Goal: Task Accomplishment & Management: Use online tool/utility

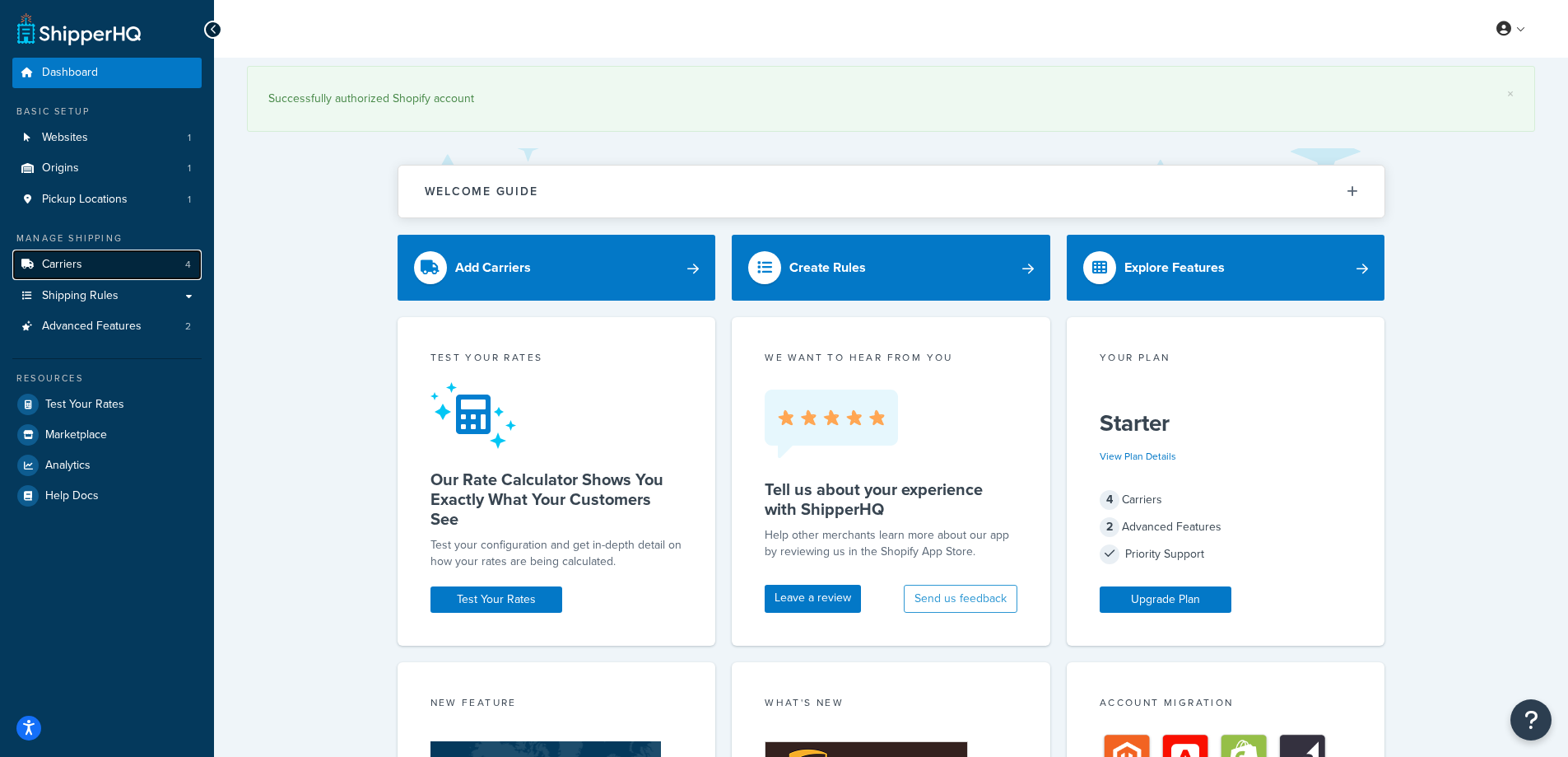
click at [99, 266] on link "Carriers 4" at bounding box center [107, 264] width 189 height 31
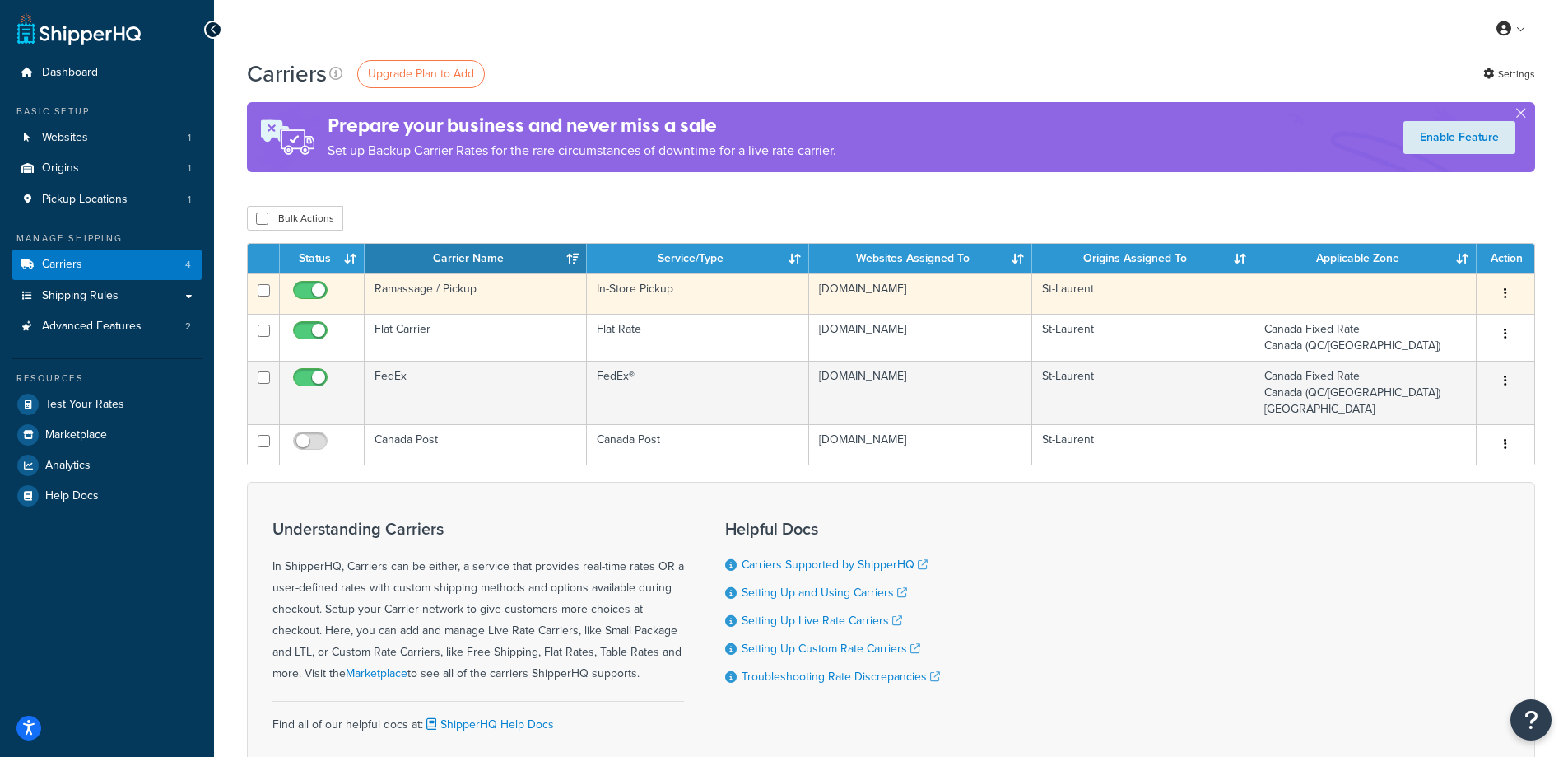
click at [1509, 288] on button "button" at bounding box center [1505, 294] width 23 height 26
click at [1423, 352] on link "Delete" at bounding box center [1439, 360] width 130 height 34
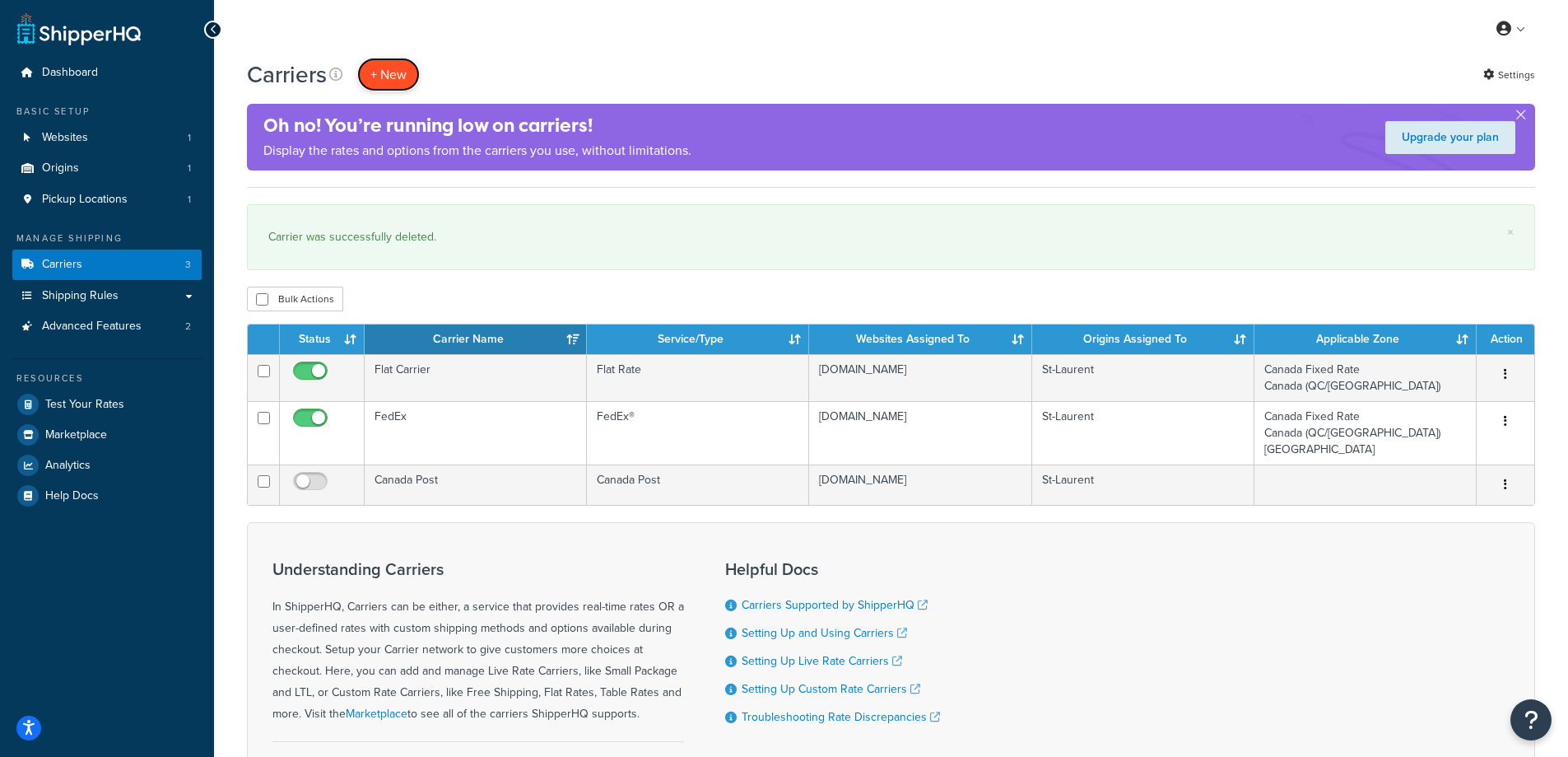
click at [397, 70] on button "+ New" at bounding box center [388, 75] width 63 height 34
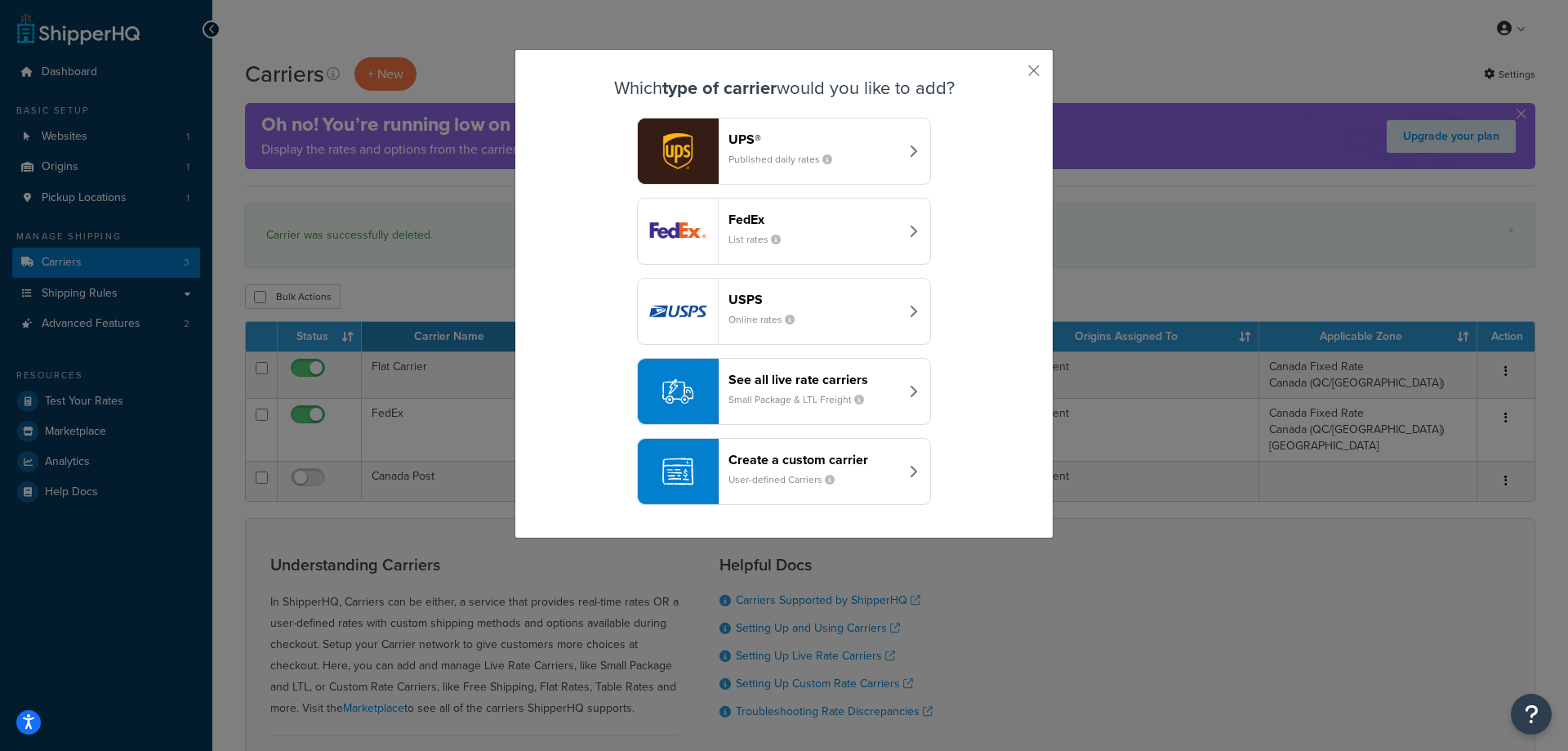
click at [771, 390] on div "See all live rate carriers Small Package & LTL Freight" at bounding box center [814, 391] width 171 height 39
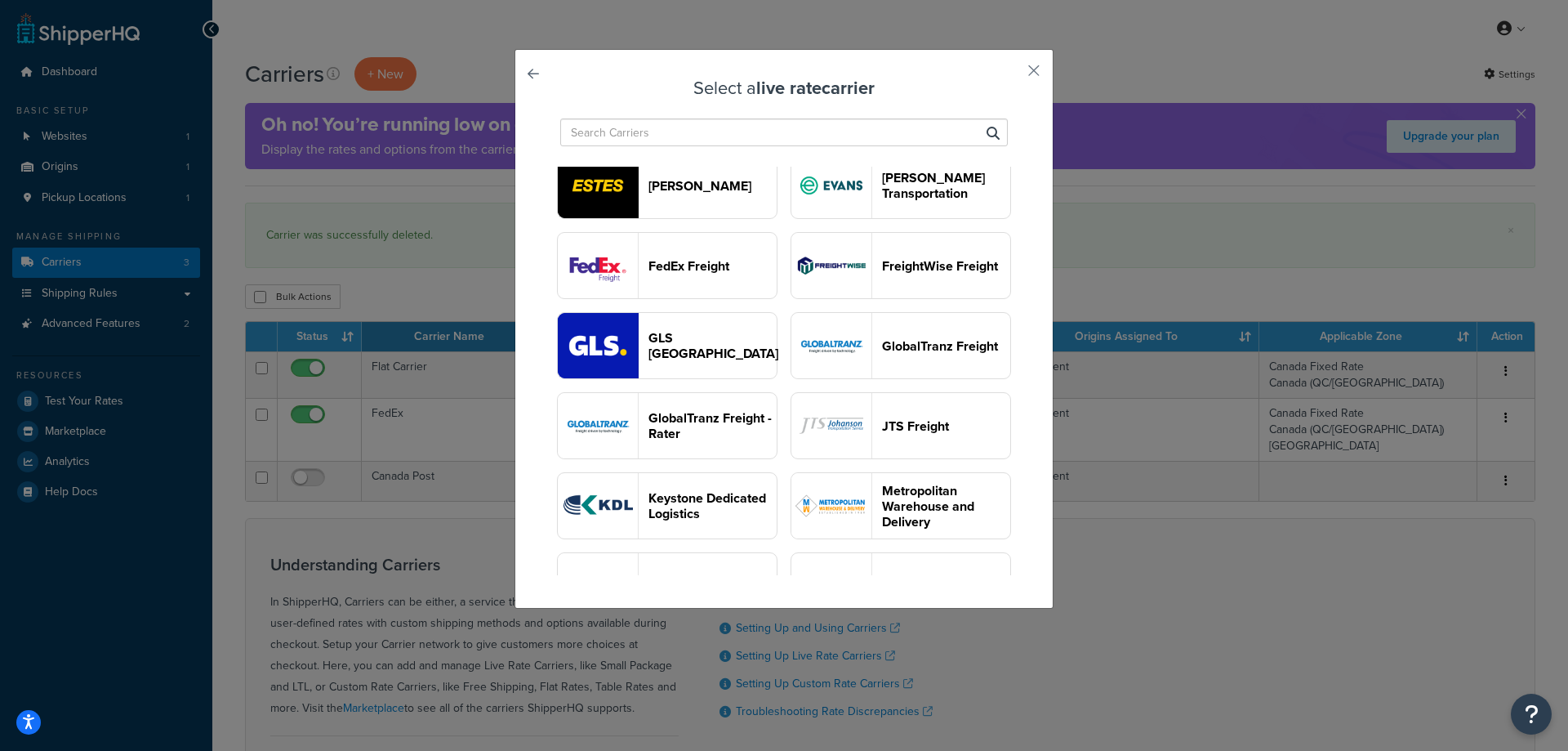
scroll to position [978, 0]
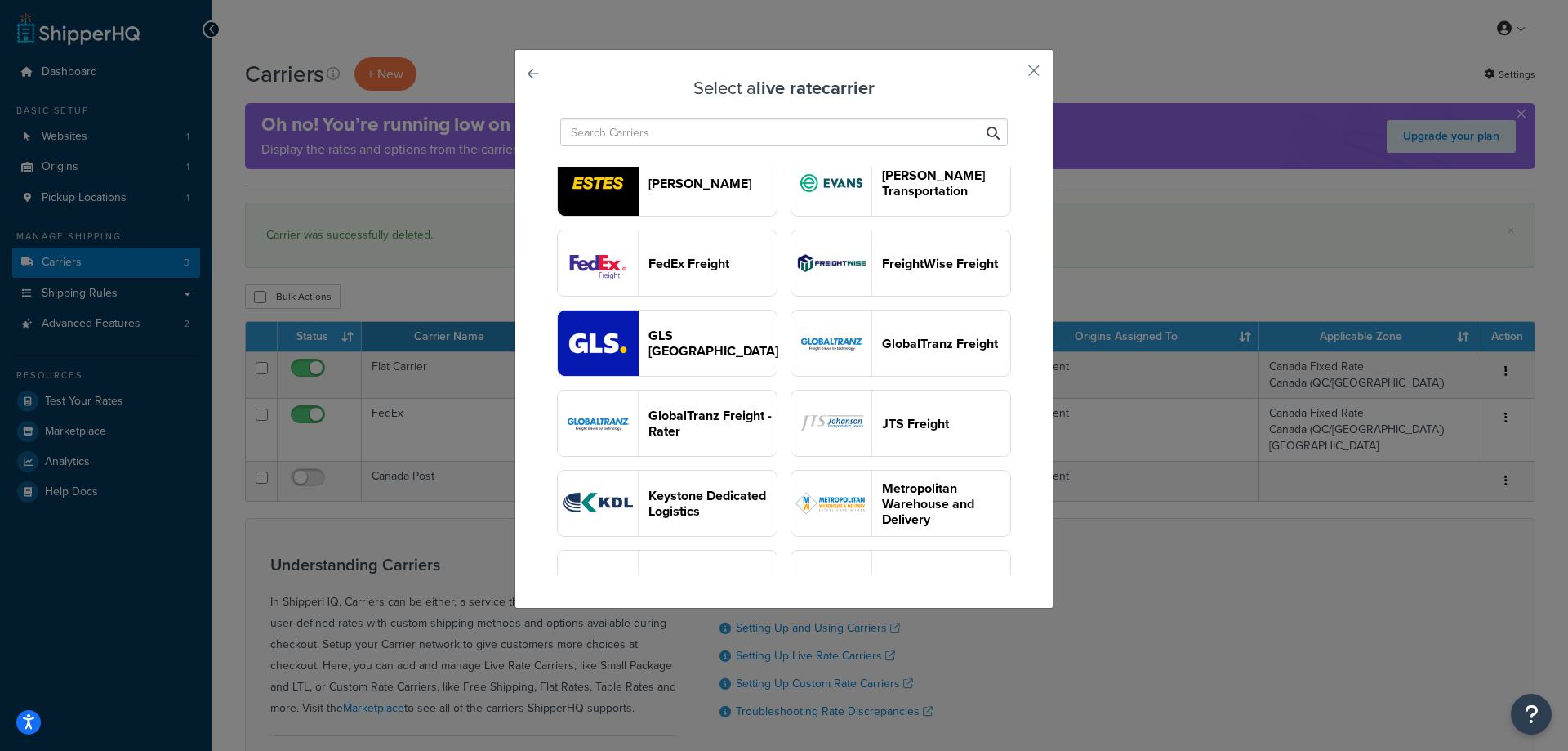
click at [651, 125] on input "text" at bounding box center [784, 132] width 448 height 28
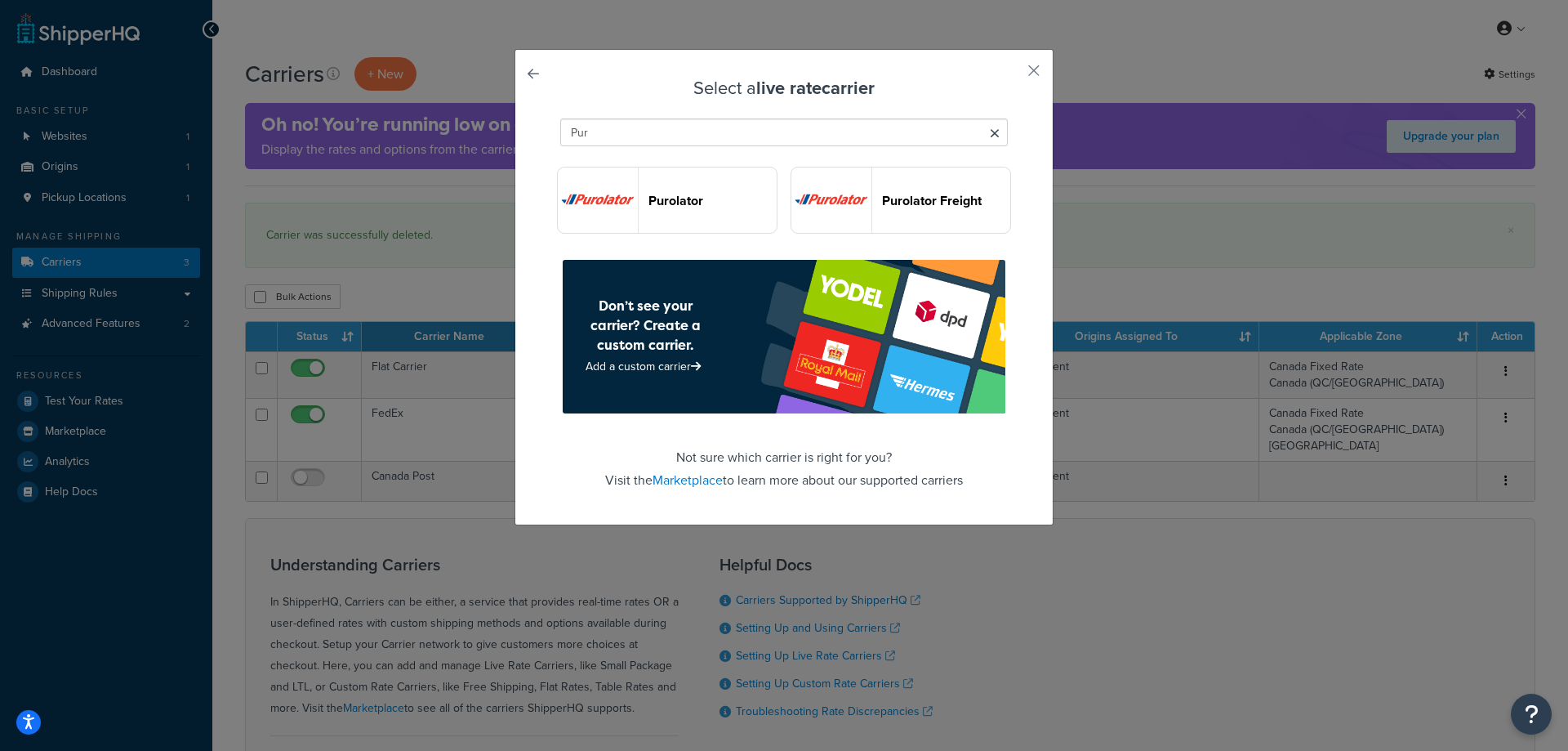
scroll to position [0, 0]
type input "Pur"
click at [603, 199] on img "button" at bounding box center [598, 200] width 80 height 65
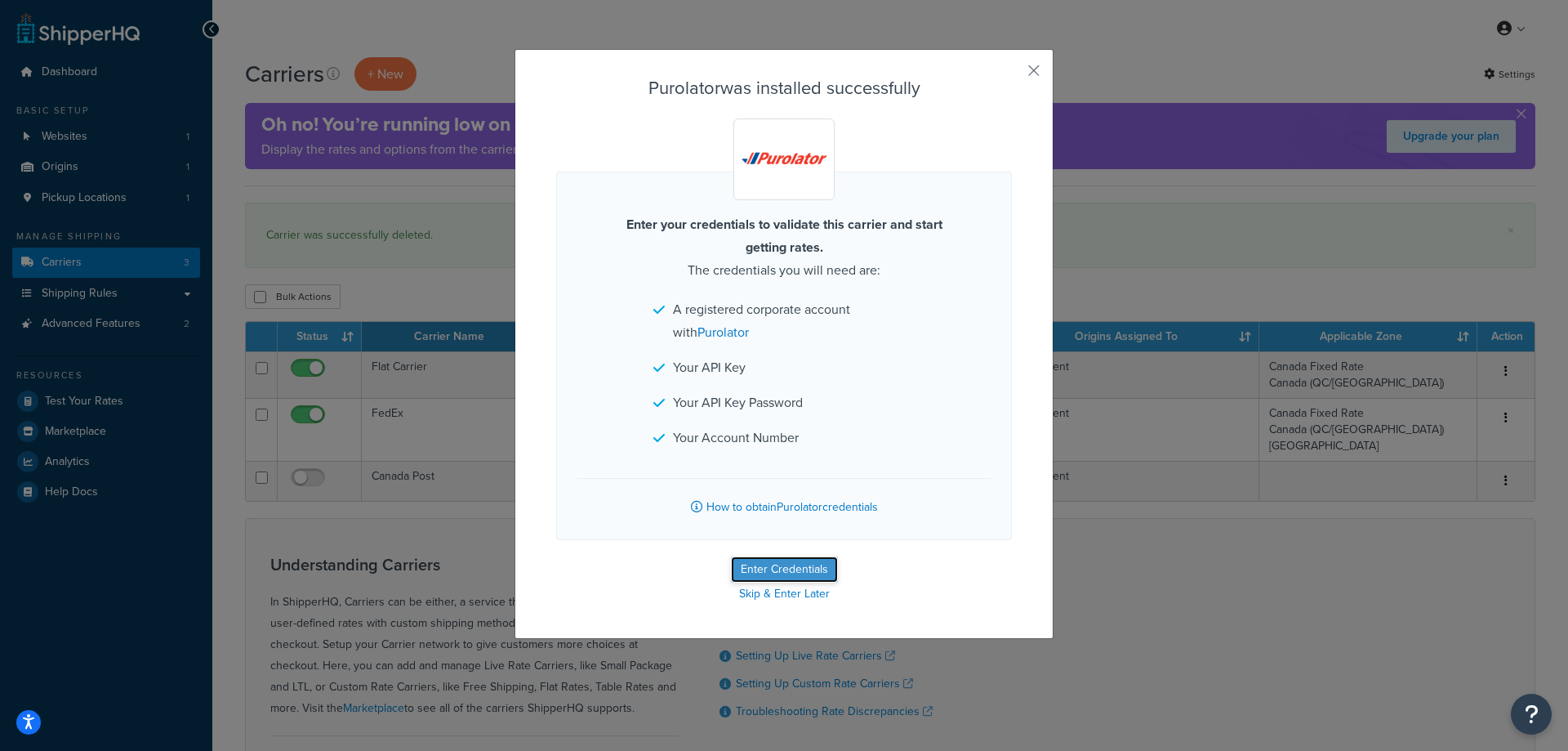
click at [784, 562] on button "Enter Credentials" at bounding box center [784, 569] width 107 height 26
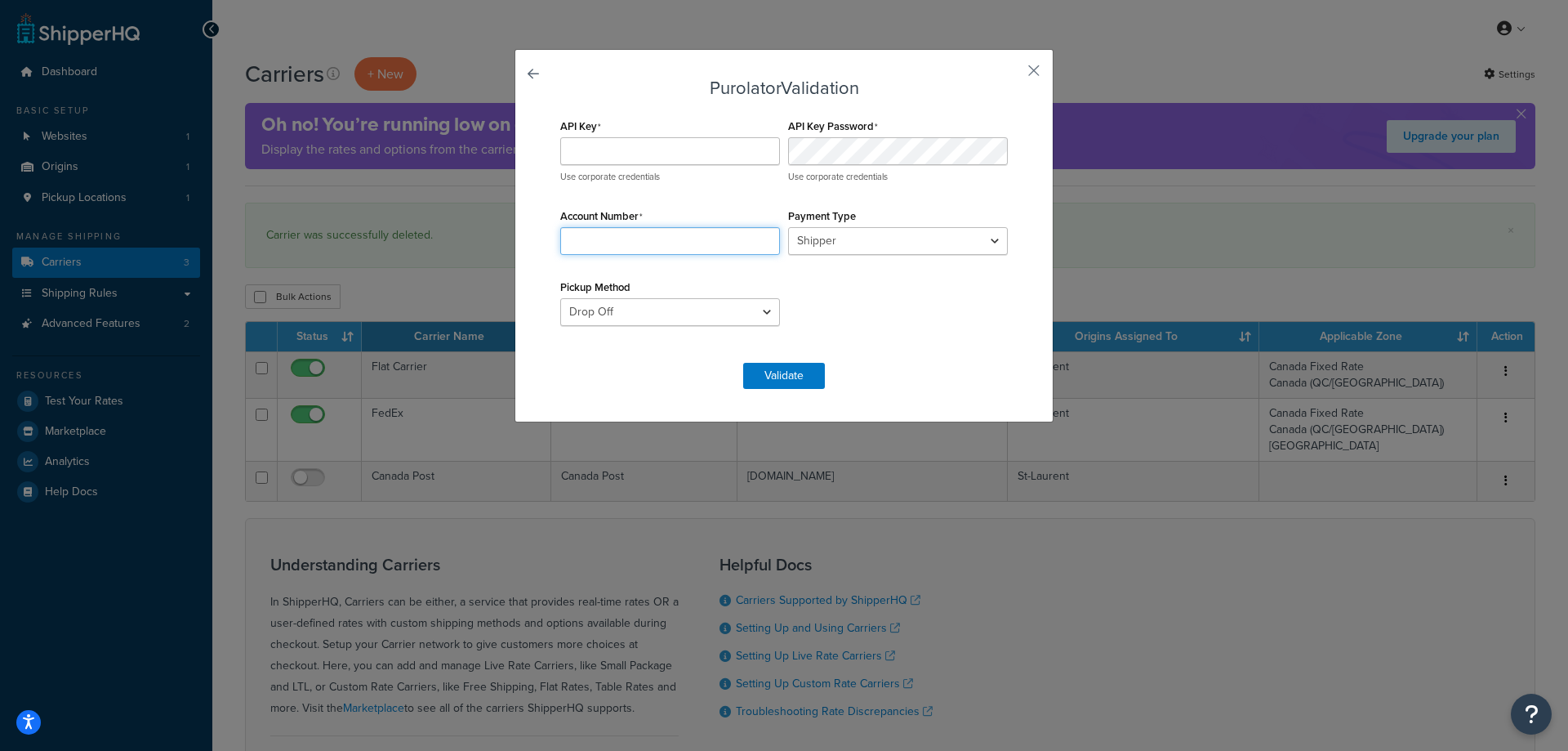
click at [737, 234] on input "Account Number" at bounding box center [670, 241] width 219 height 28
type input "90026093"
click at [693, 158] on input "API Key" at bounding box center [670, 152] width 219 height 28
paste input "03b50d47a352468c8867ed99567aee58"
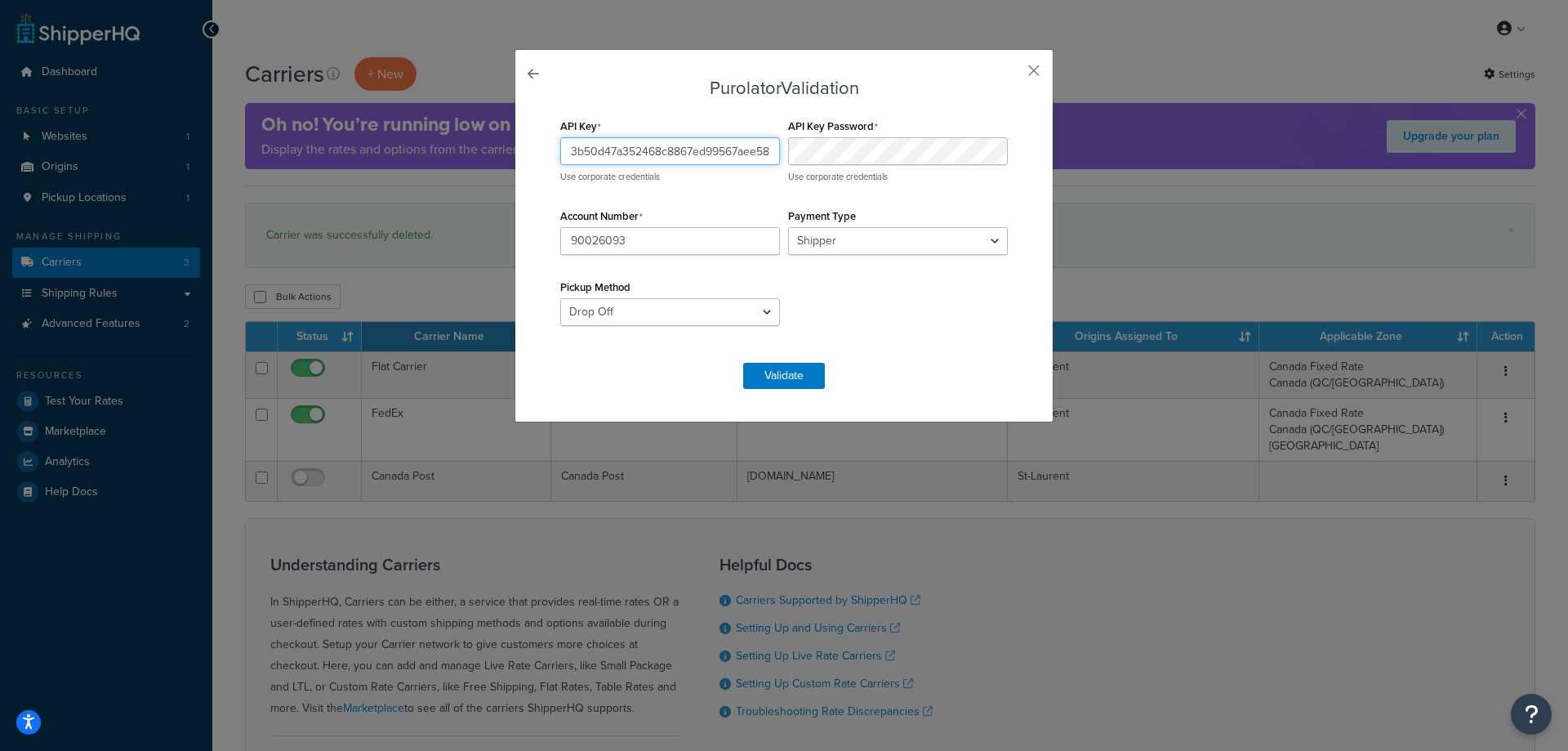
type input "03b50d47a352468c8867ed99567aee58"
click at [770, 375] on button "Validate" at bounding box center [784, 376] width 82 height 26
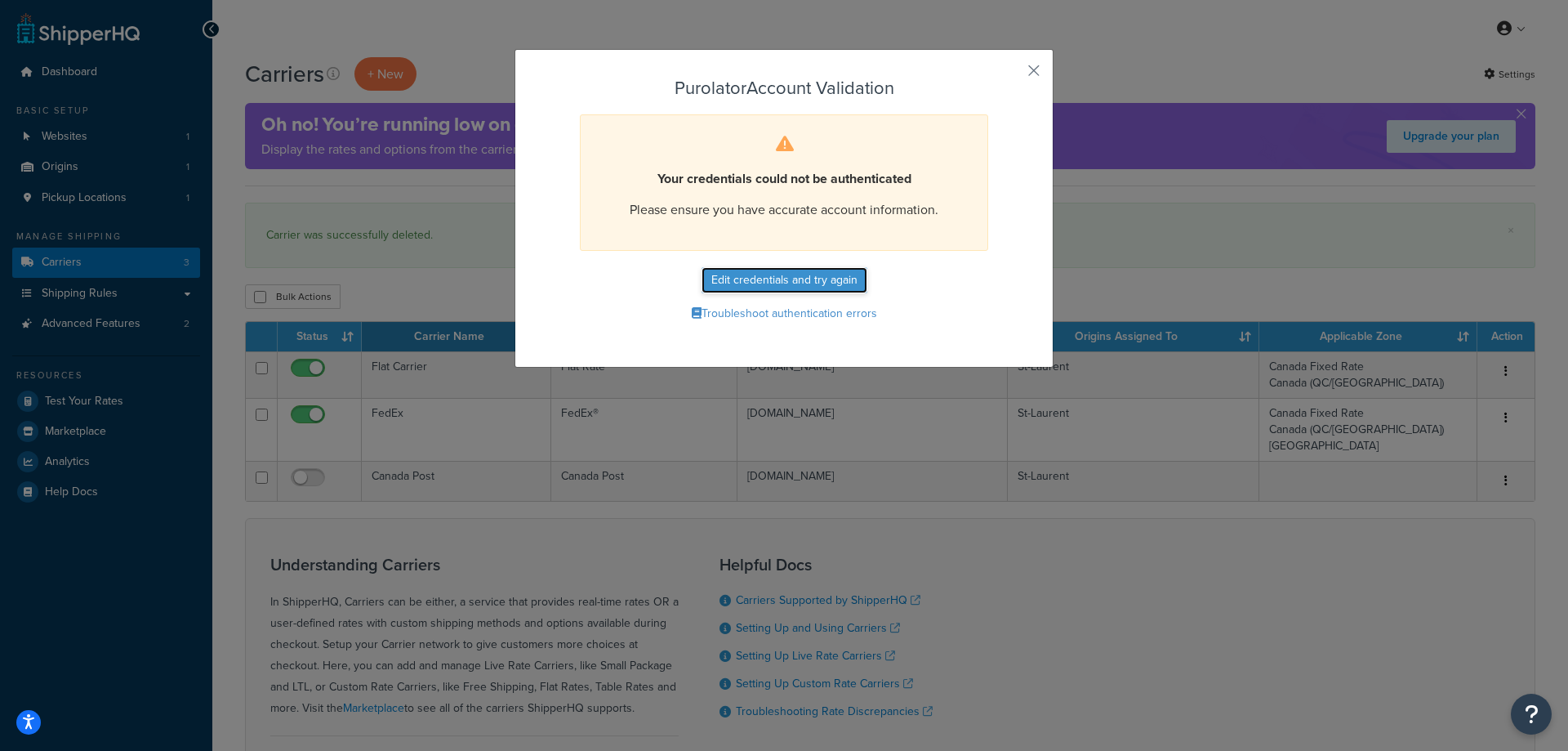
click at [774, 279] on button "Edit credentials and try again" at bounding box center [784, 280] width 165 height 26
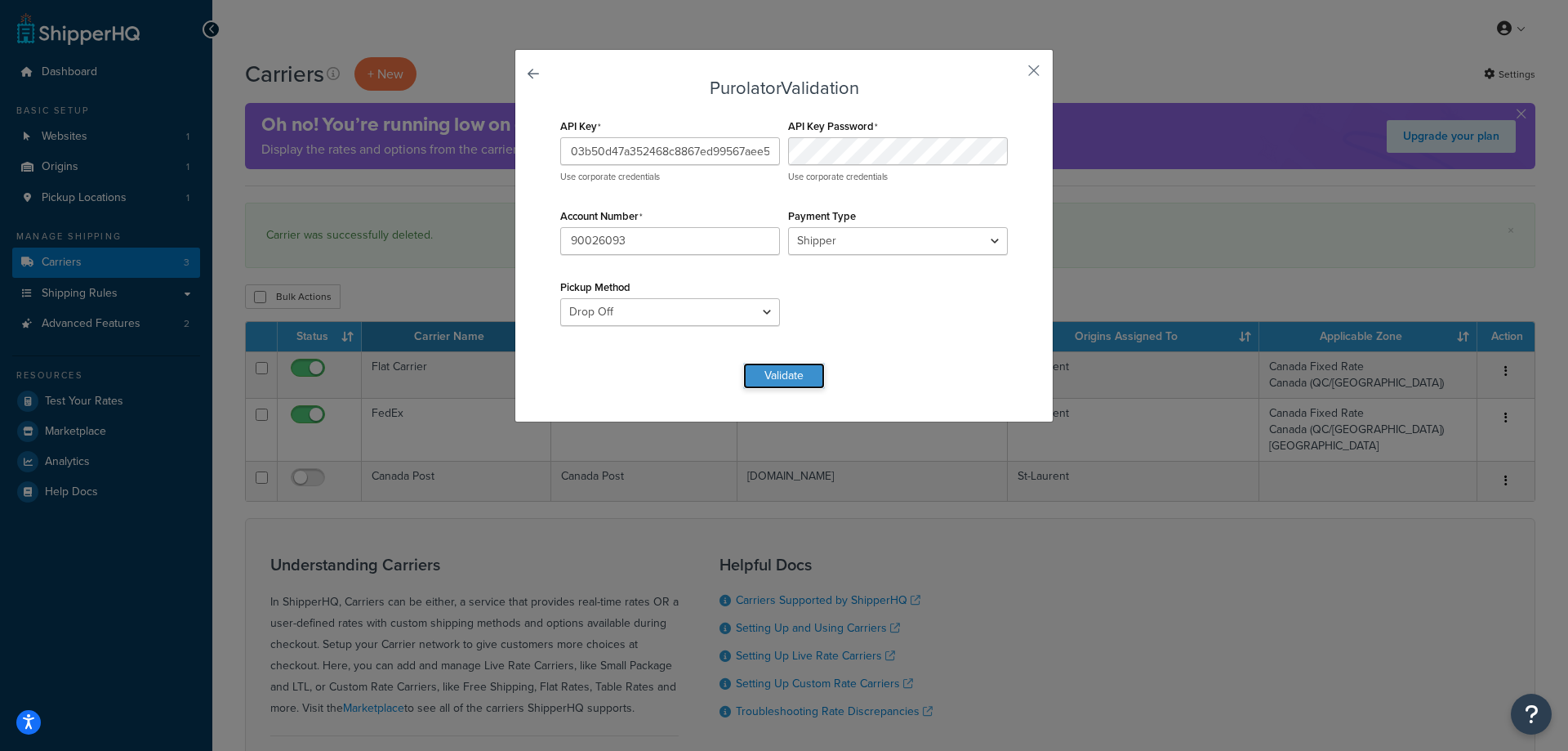
click at [765, 374] on button "Validate" at bounding box center [784, 376] width 82 height 26
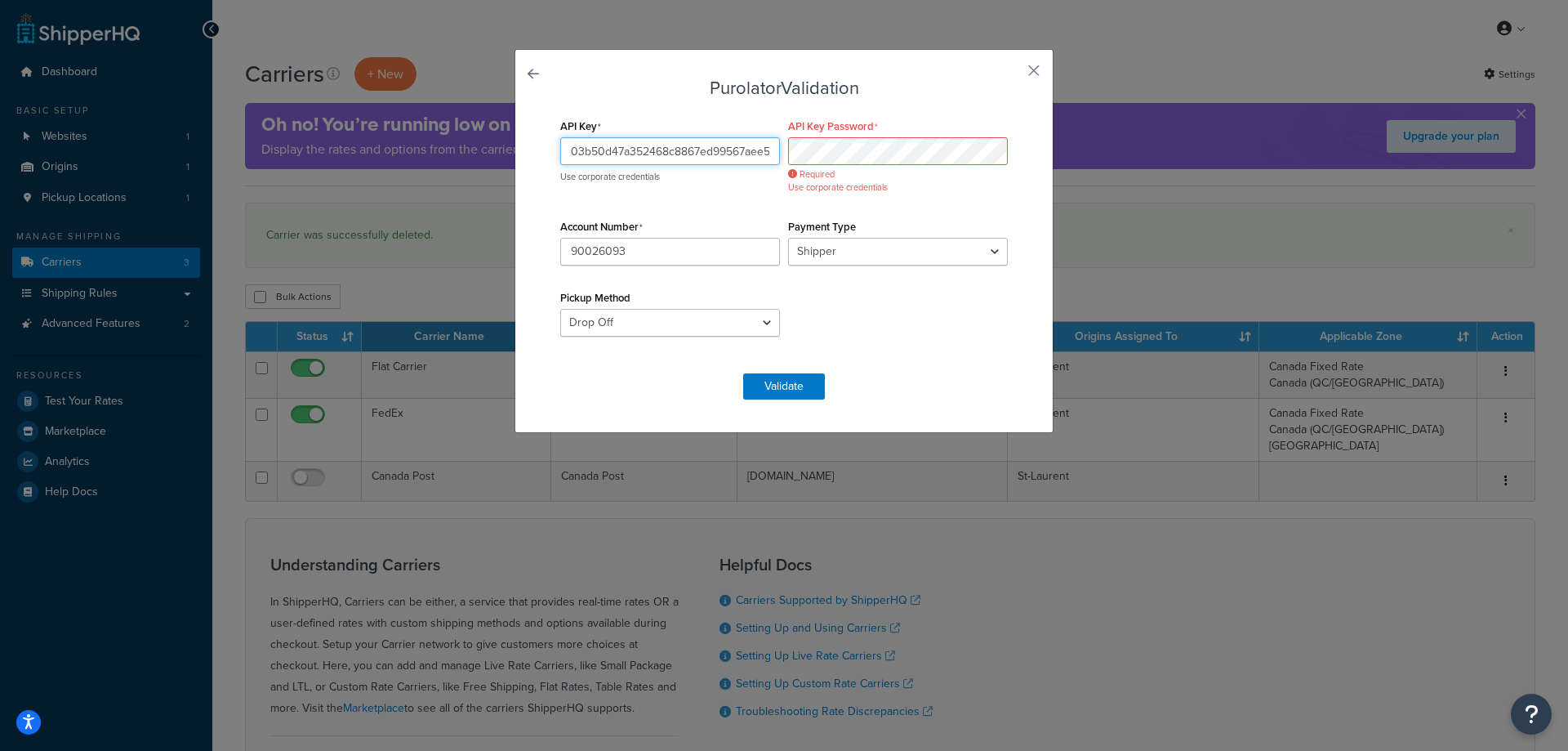
click at [659, 151] on input "03b50d47a352468c8867ed99567aee58" at bounding box center [670, 152] width 219 height 28
paste input "aead277ab0284a589a8570954911ba4e"
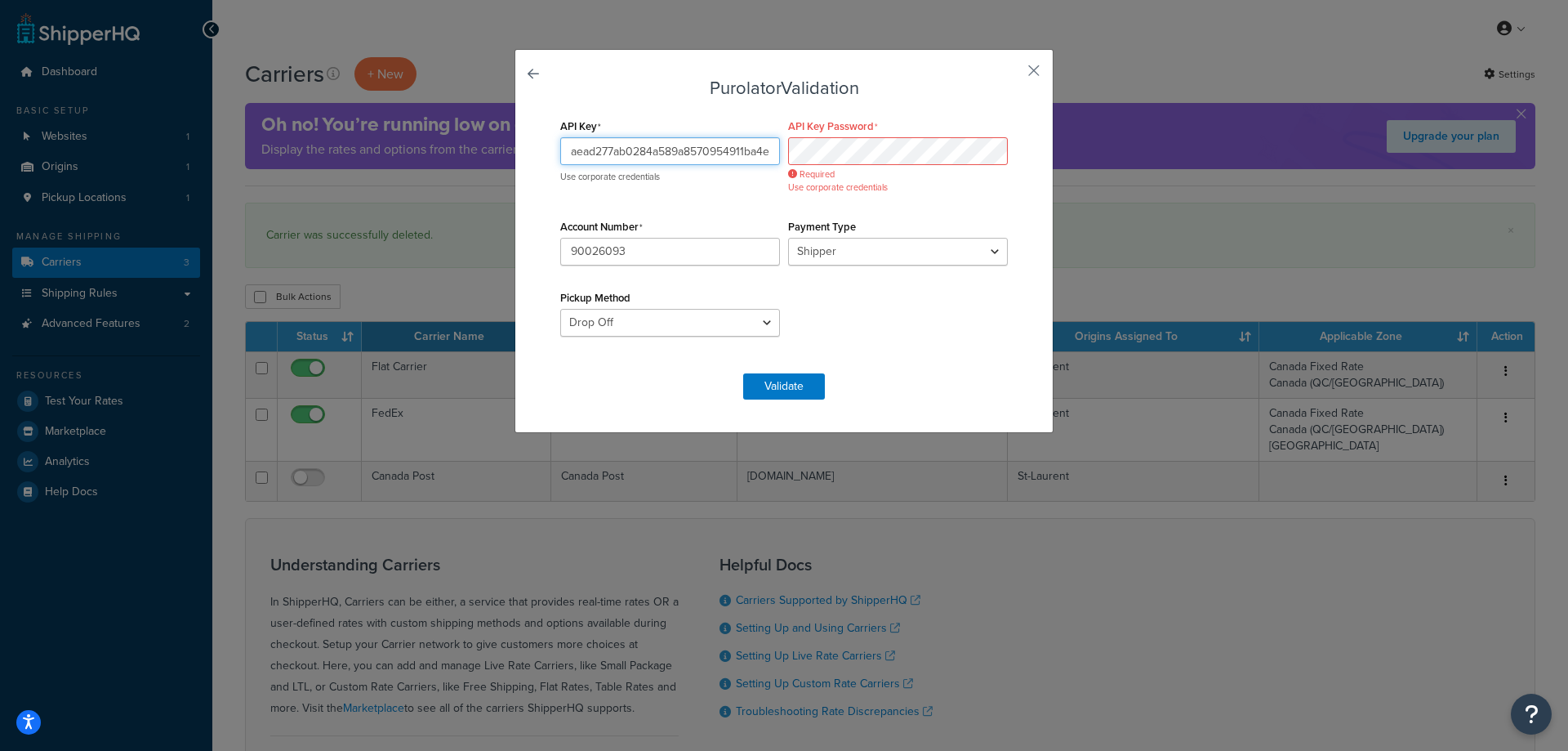
type input "aead277ab0284a589a8570954911ba4e"
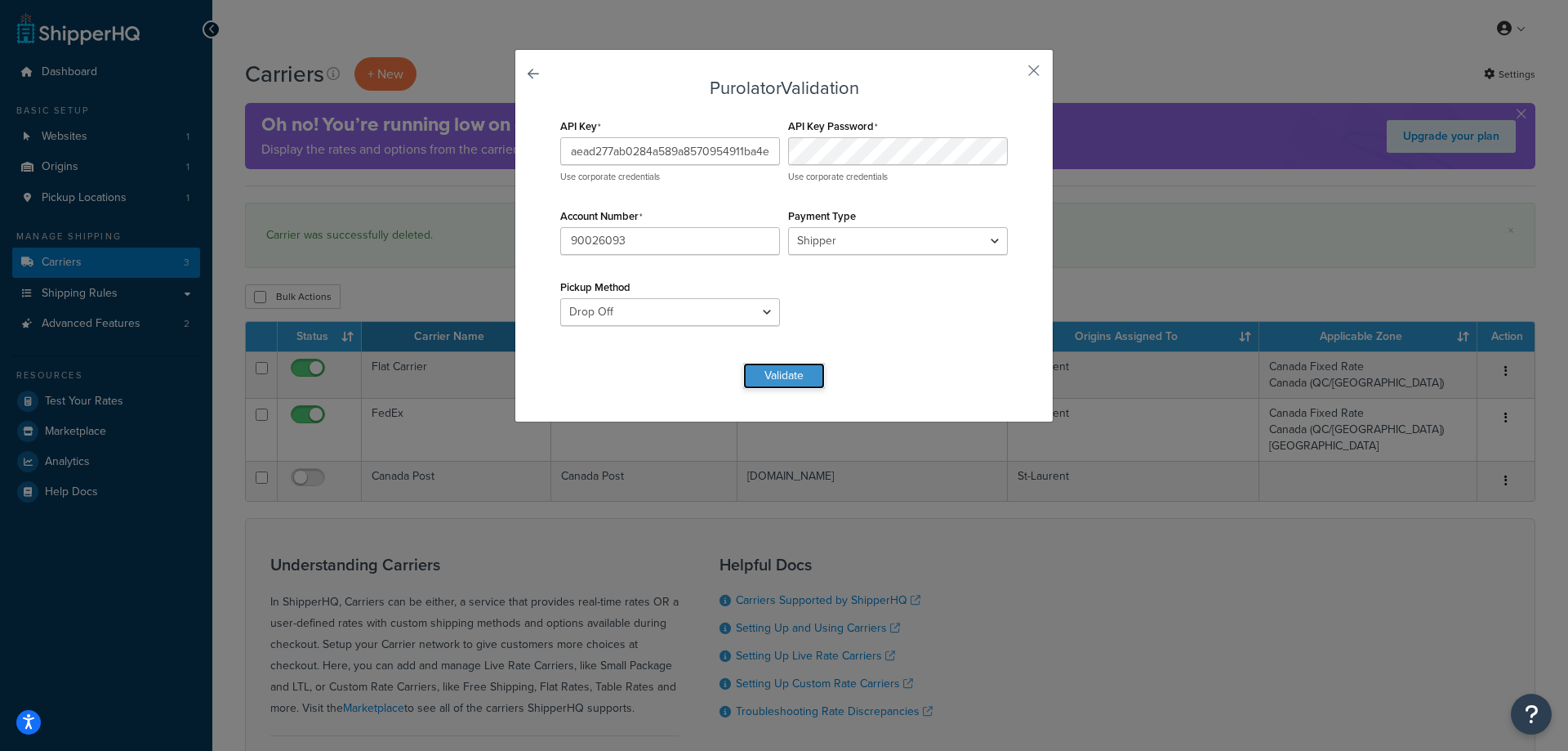
click at [774, 374] on button "Validate" at bounding box center [784, 376] width 82 height 26
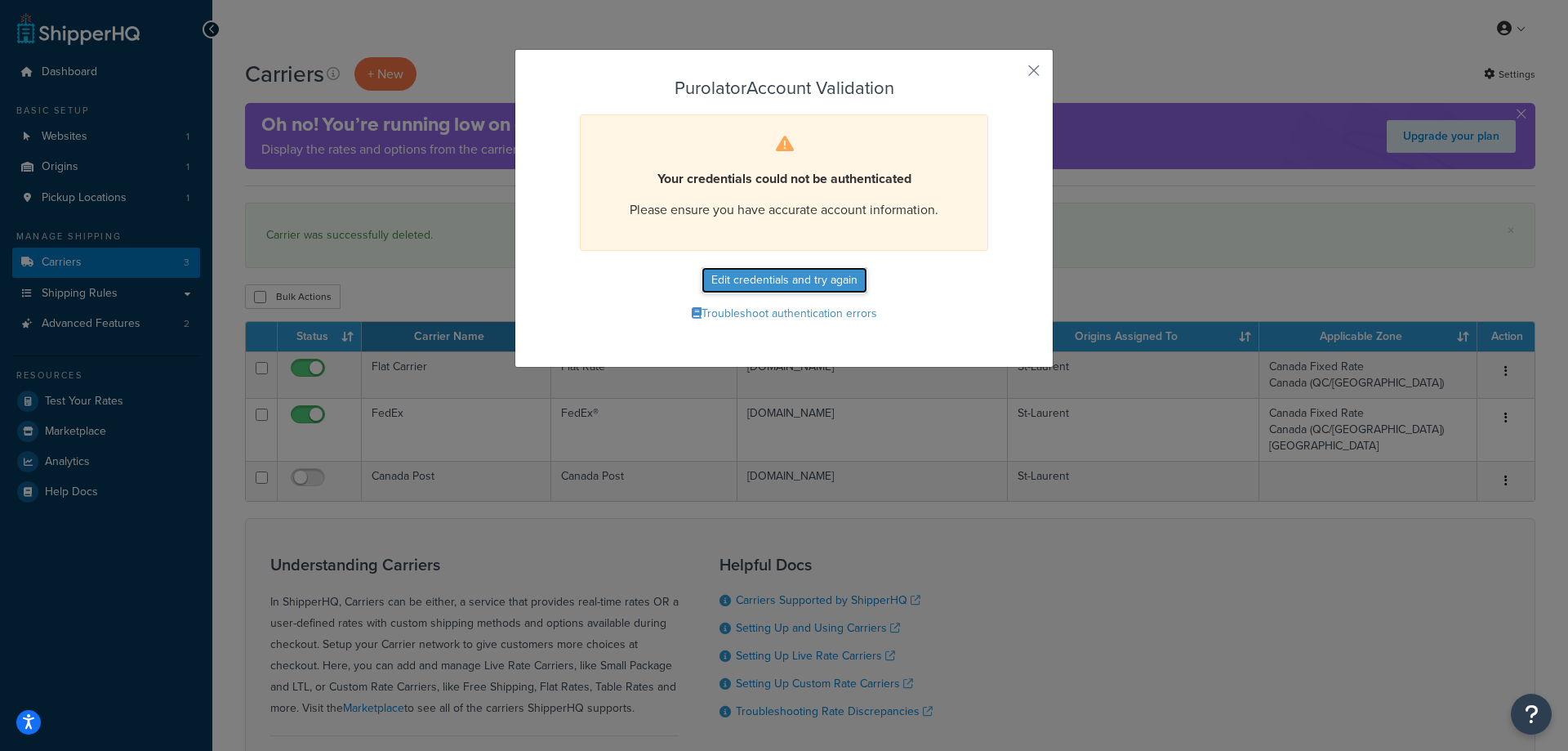
click at [779, 274] on button "Edit credentials and try again" at bounding box center [784, 280] width 165 height 26
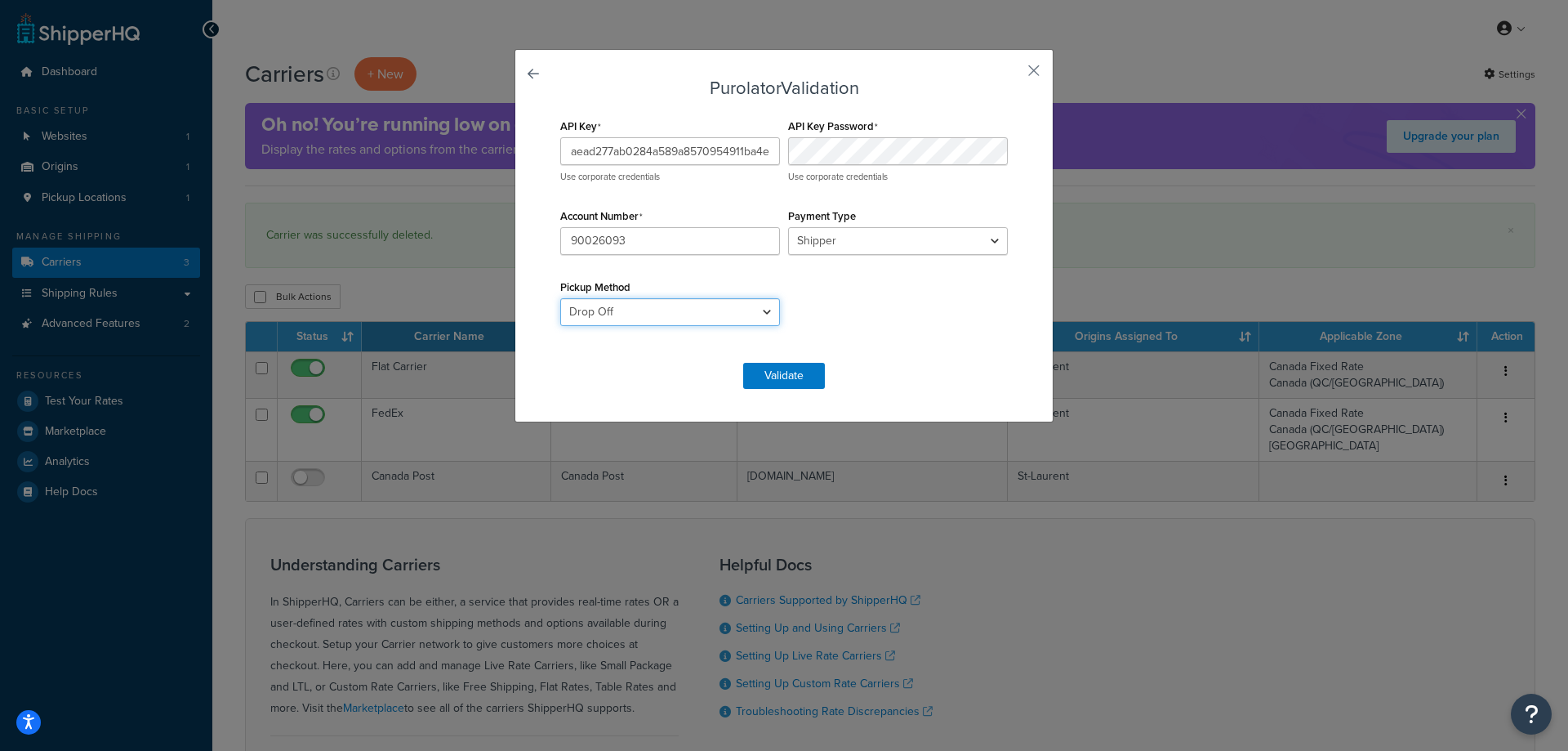
click at [648, 300] on select "Drop Off Pre-Scheduled" at bounding box center [670, 312] width 219 height 28
select select "PRE_SCHEDULED"
click at [560, 298] on select "Drop Off Pre-Scheduled" at bounding box center [670, 312] width 219 height 28
click at [802, 293] on div "API Key aead277ab0284a589a8570954911ba4e Use corporate credentials API Key Pass…" at bounding box center [784, 230] width 455 height 231
click at [835, 231] on select "Shipper Consignee Third Party" at bounding box center [898, 241] width 219 height 28
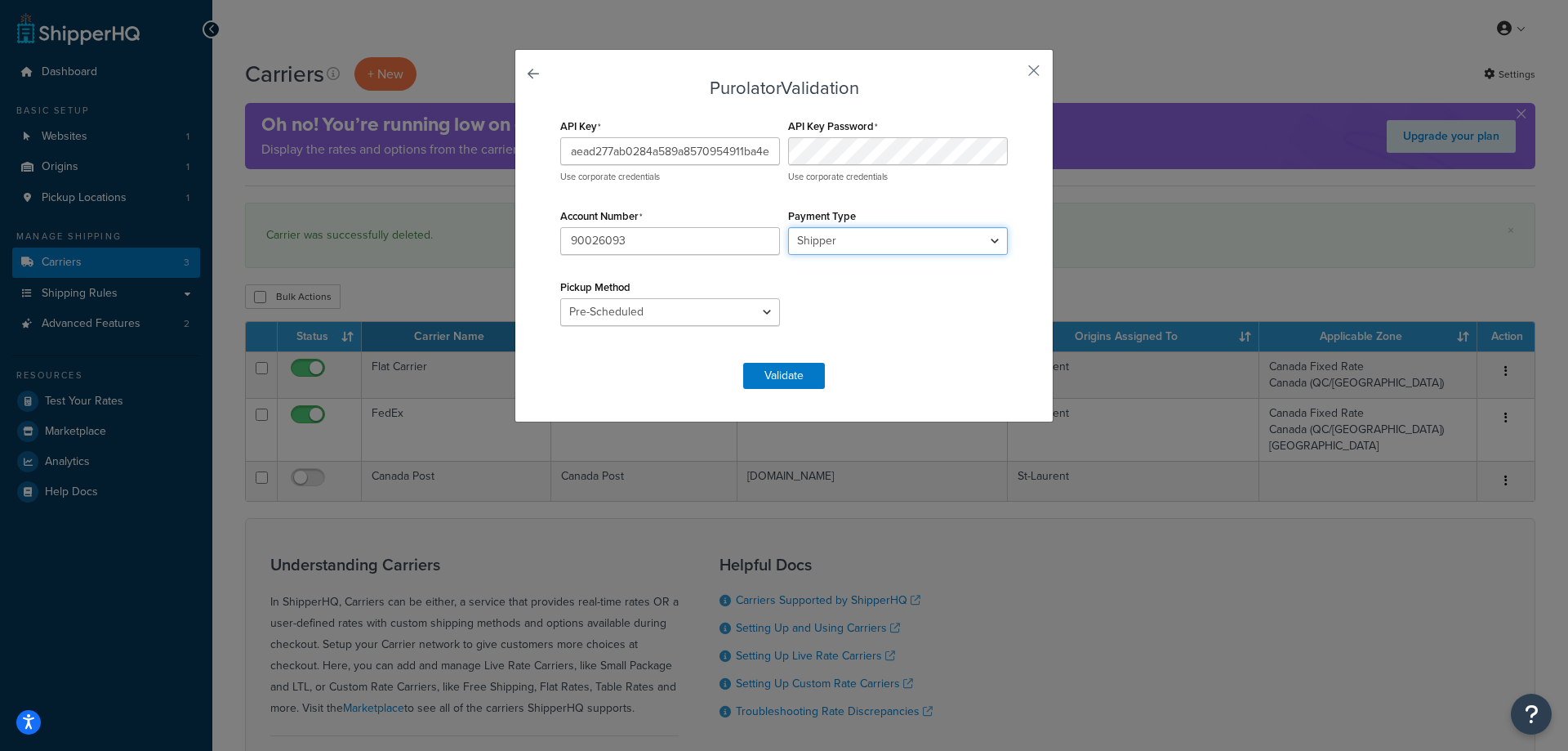
click at [839, 238] on select "Shipper Consignee Third Party" at bounding box center [898, 241] width 219 height 28
click at [757, 310] on select "Drop Off Pre-Scheduled" at bounding box center [670, 312] width 219 height 28
click at [608, 249] on input "90026093" at bounding box center [670, 241] width 219 height 28
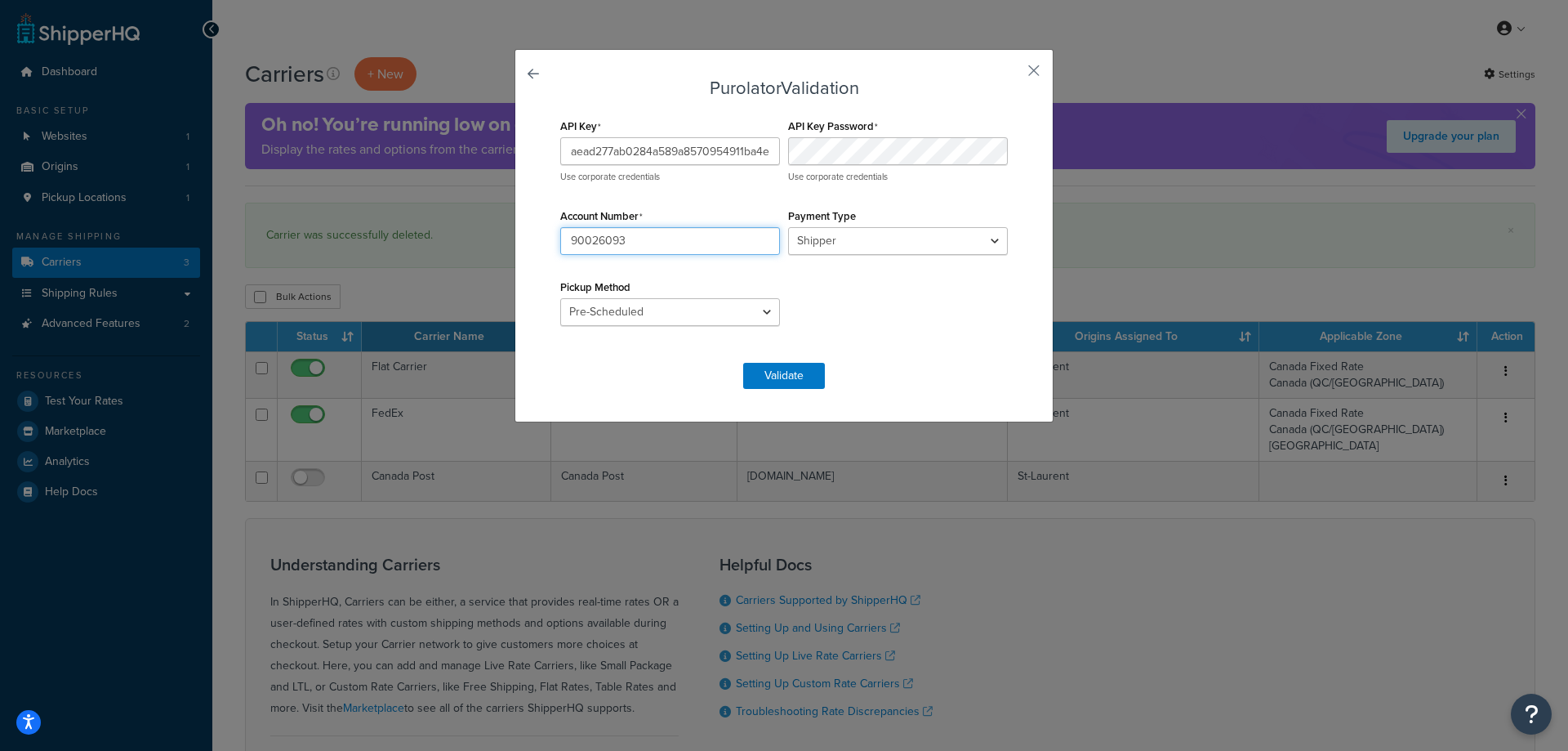
paste input "999999999"
type input "9999999999"
click at [758, 364] on button "Validate" at bounding box center [784, 376] width 82 height 26
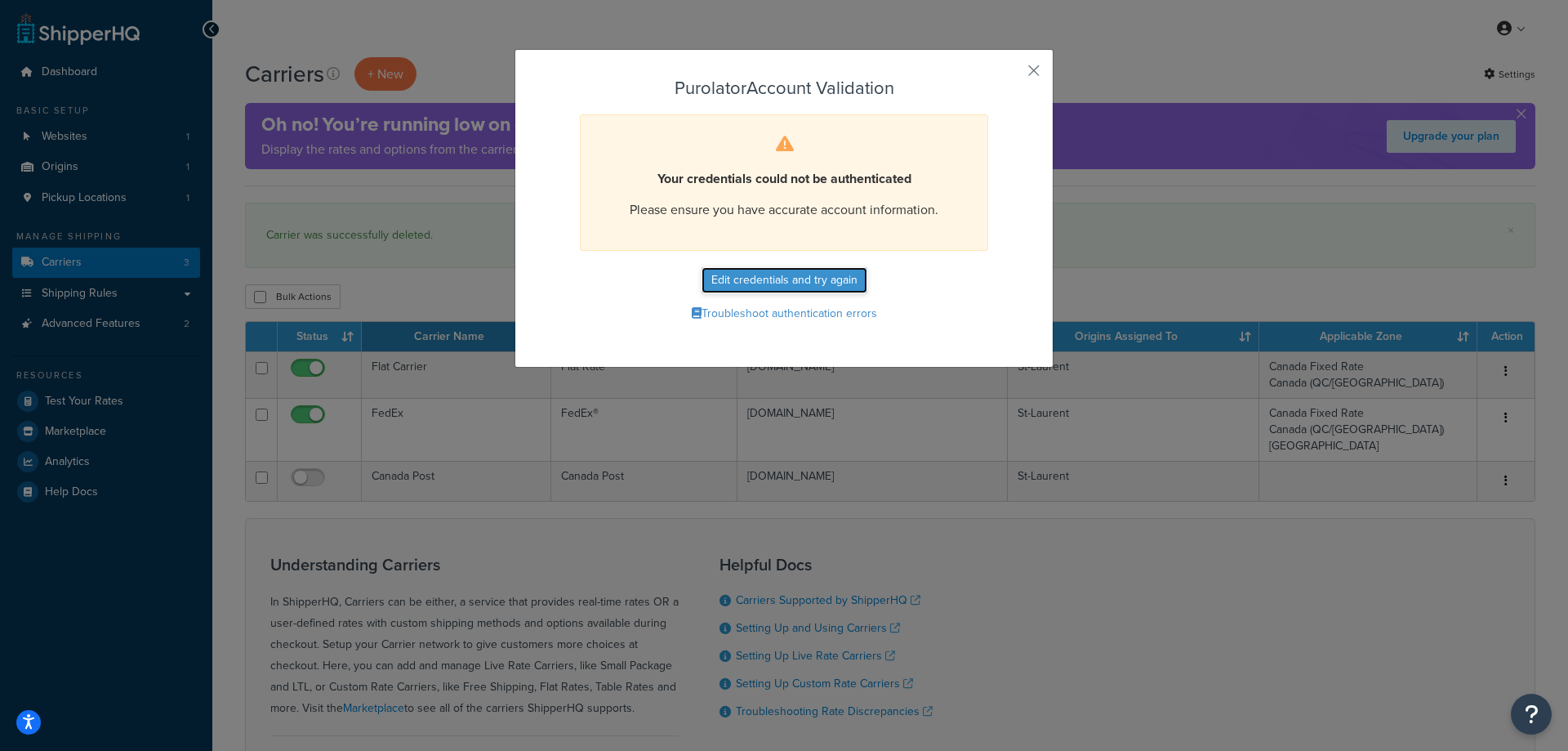
click at [765, 279] on button "Edit credentials and try again" at bounding box center [784, 280] width 165 height 26
select select "PRE_SCHEDULED"
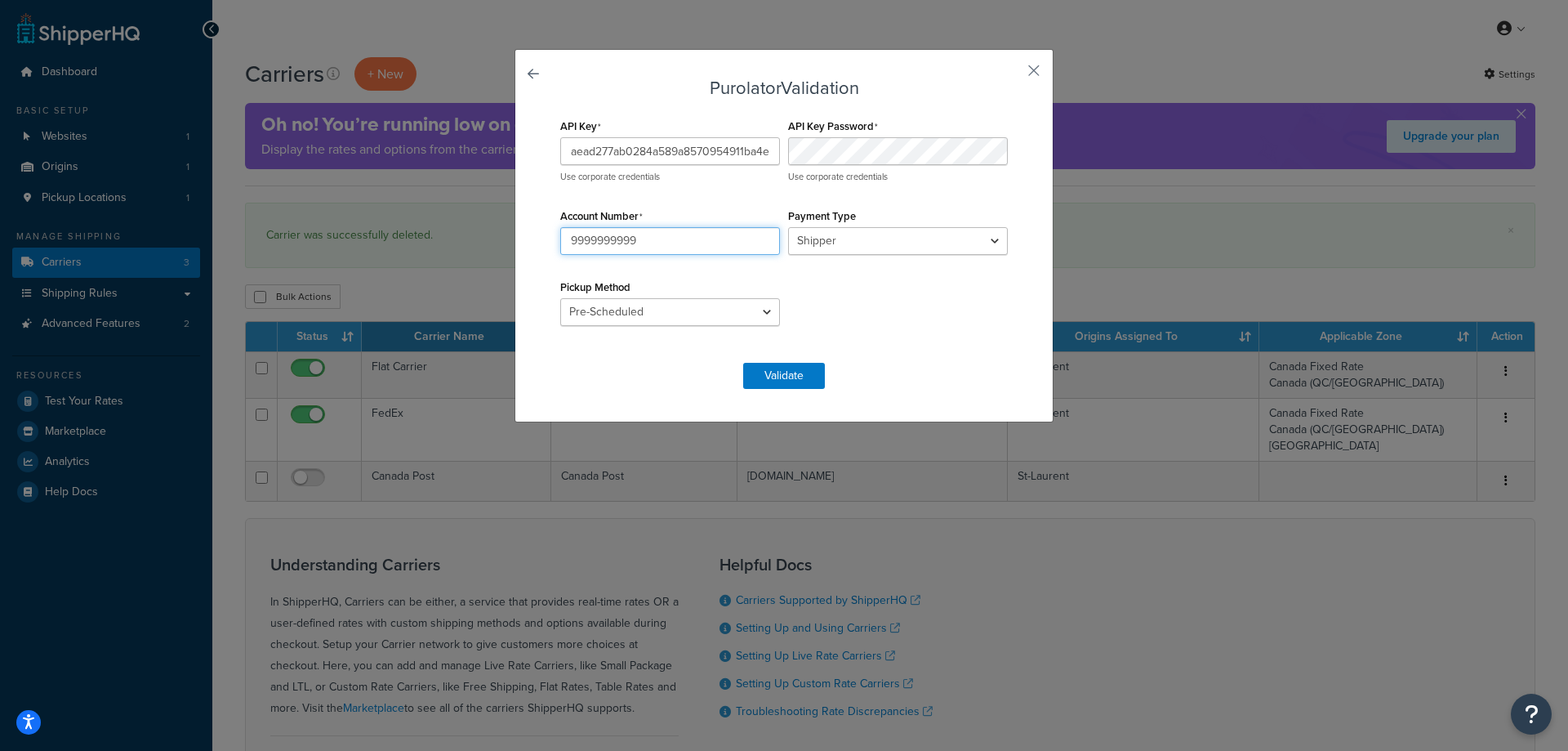
click at [649, 238] on input "9999999999" at bounding box center [670, 241] width 219 height 28
type input "90026093"
drag, startPoint x: 715, startPoint y: 139, endPoint x: 543, endPoint y: 140, distance: 172.0
click at [543, 140] on div "Purolator Validation API Key aead277ab0284a589a8570954911ba4e Use corporate cre…" at bounding box center [784, 236] width 539 height 374
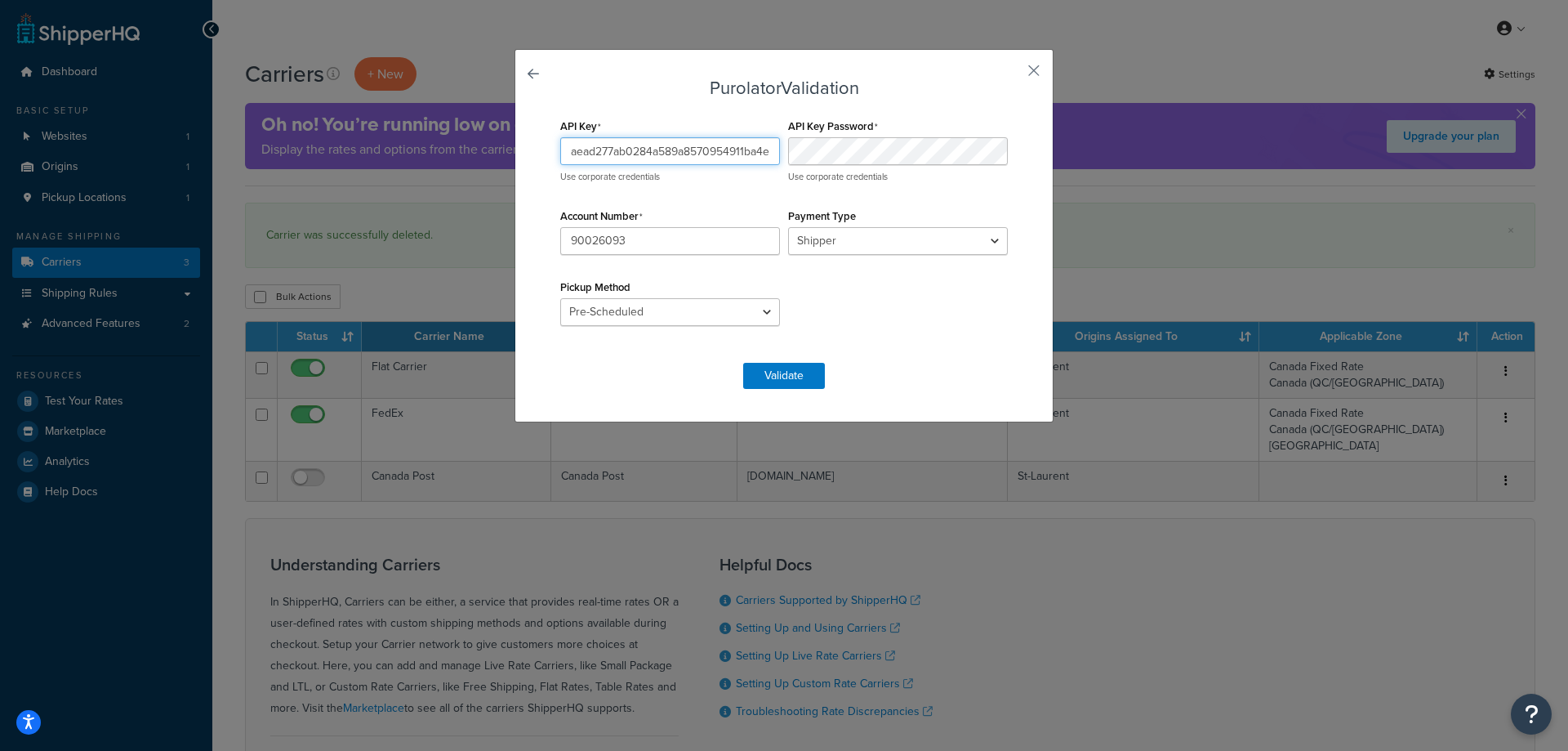
click at [608, 154] on input "aead277ab0284a589a8570954911ba4e" at bounding box center [670, 152] width 219 height 28
click at [621, 151] on input "aead277ab0284a589a8570954911ba4e" at bounding box center [670, 152] width 219 height 28
click at [798, 140] on div "API Key aead277ab0284a589a8570954911ba4e Use corporate credentials API Key Pass…" at bounding box center [784, 230] width 455 height 231
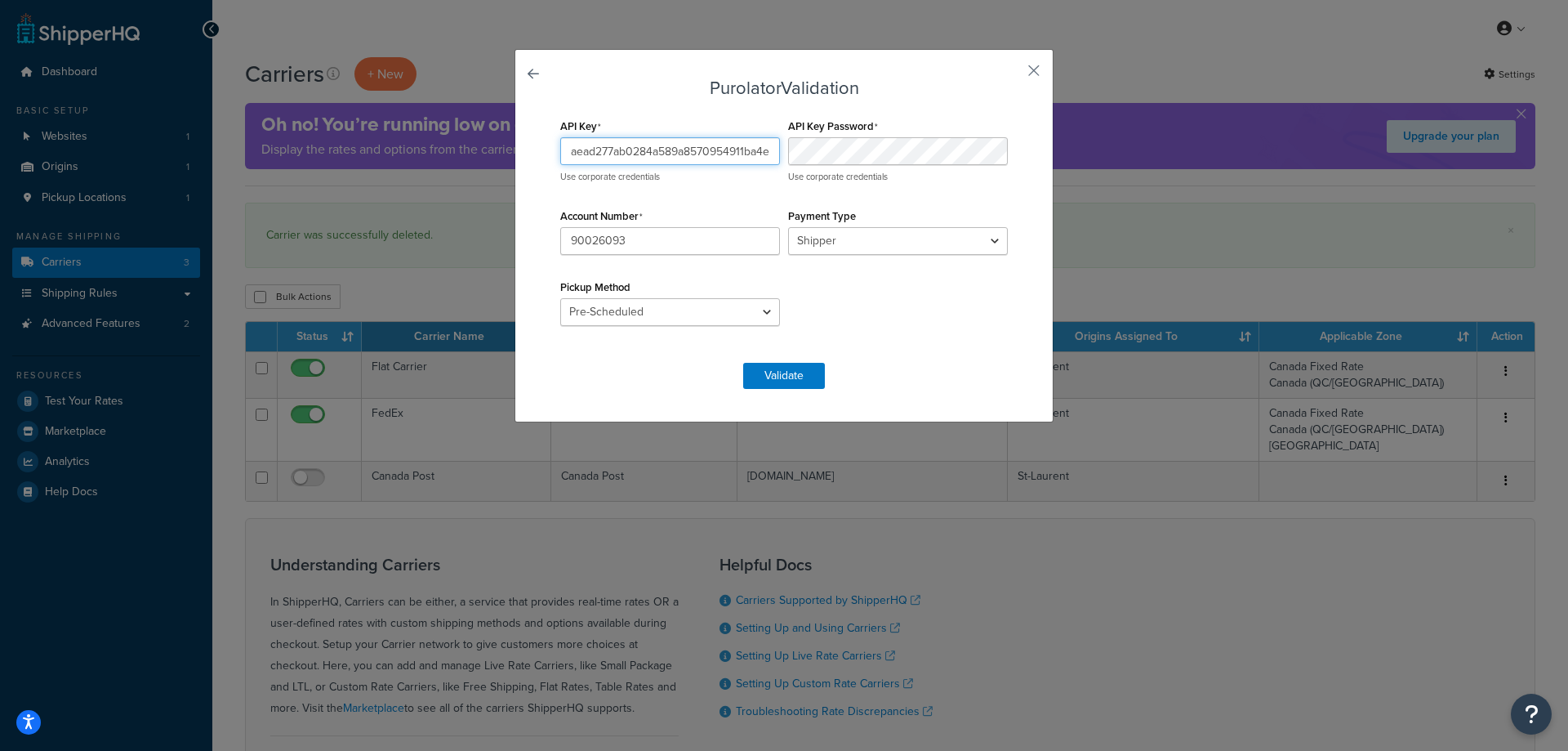
click at [643, 159] on input "aead277ab0284a589a8570954911ba4e" at bounding box center [670, 152] width 219 height 28
click at [777, 374] on button "Validate" at bounding box center [784, 376] width 82 height 26
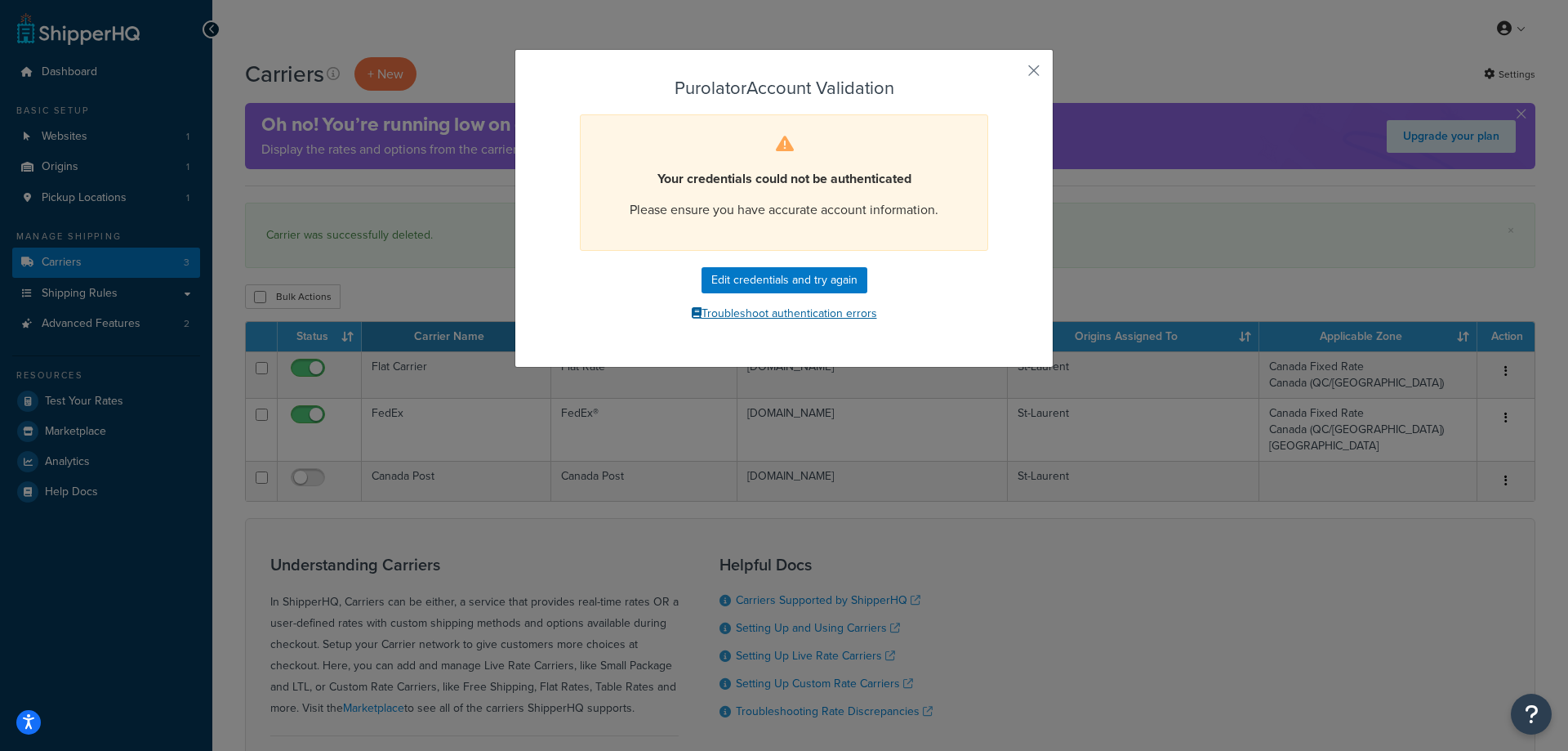
click at [784, 317] on button "Troubleshoot authentication errors" at bounding box center [784, 313] width 455 height 24
click at [752, 268] on button "Edit credentials and try again" at bounding box center [784, 280] width 165 height 26
select select "PRE_SCHEDULED"
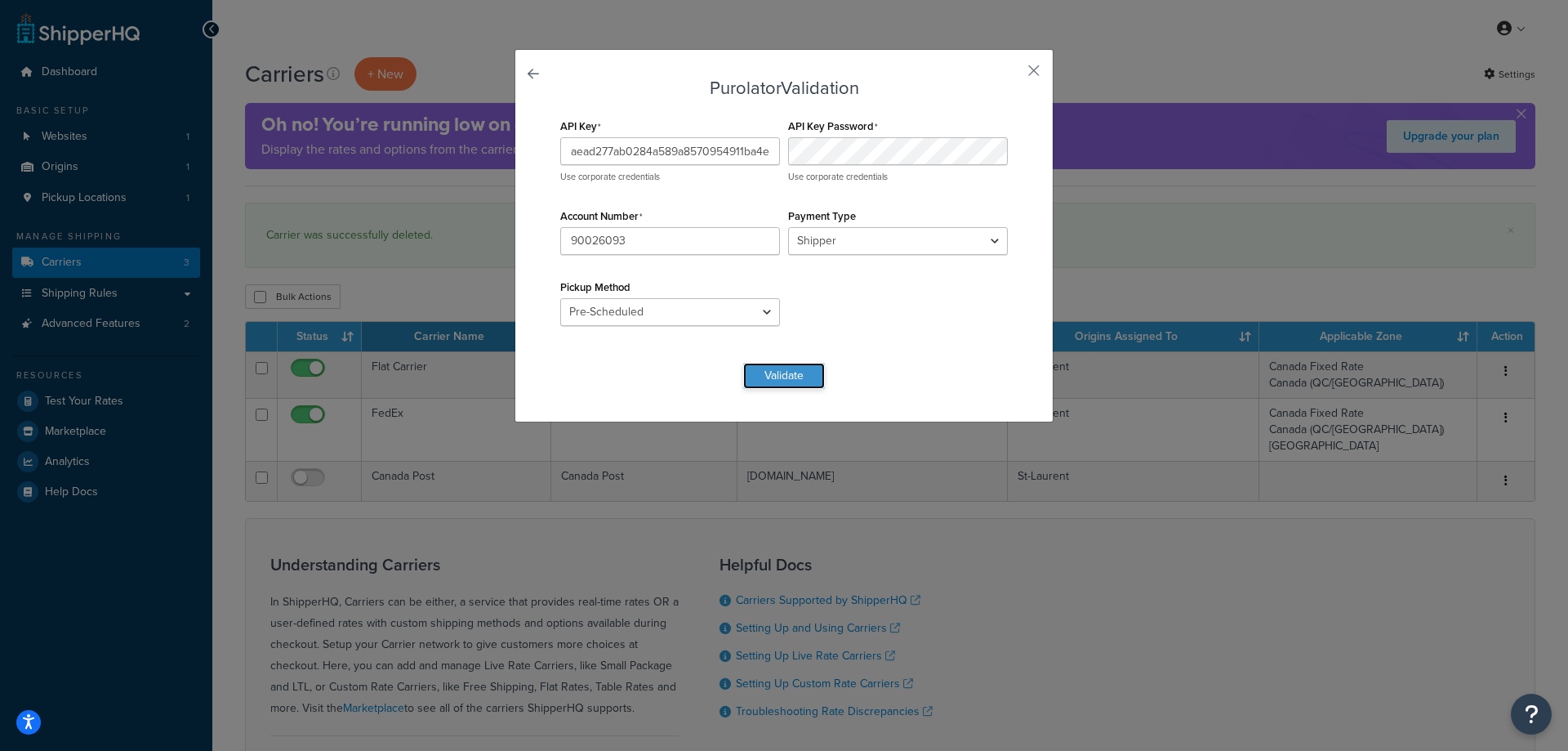
click at [786, 376] on button "Validate" at bounding box center [784, 376] width 82 height 26
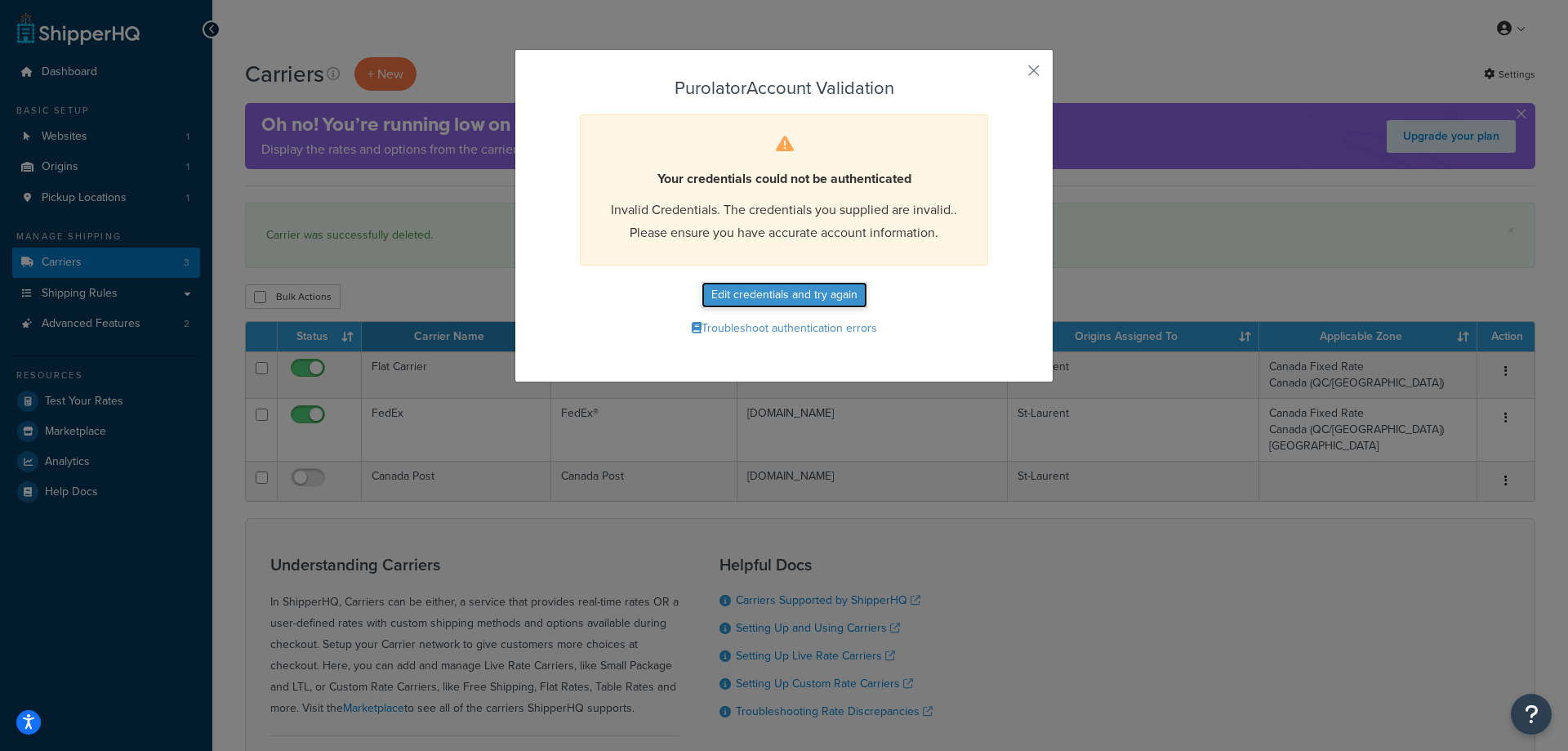
click at [771, 298] on button "Edit credentials and try again" at bounding box center [784, 295] width 165 height 26
select select "PRE_SCHEDULED"
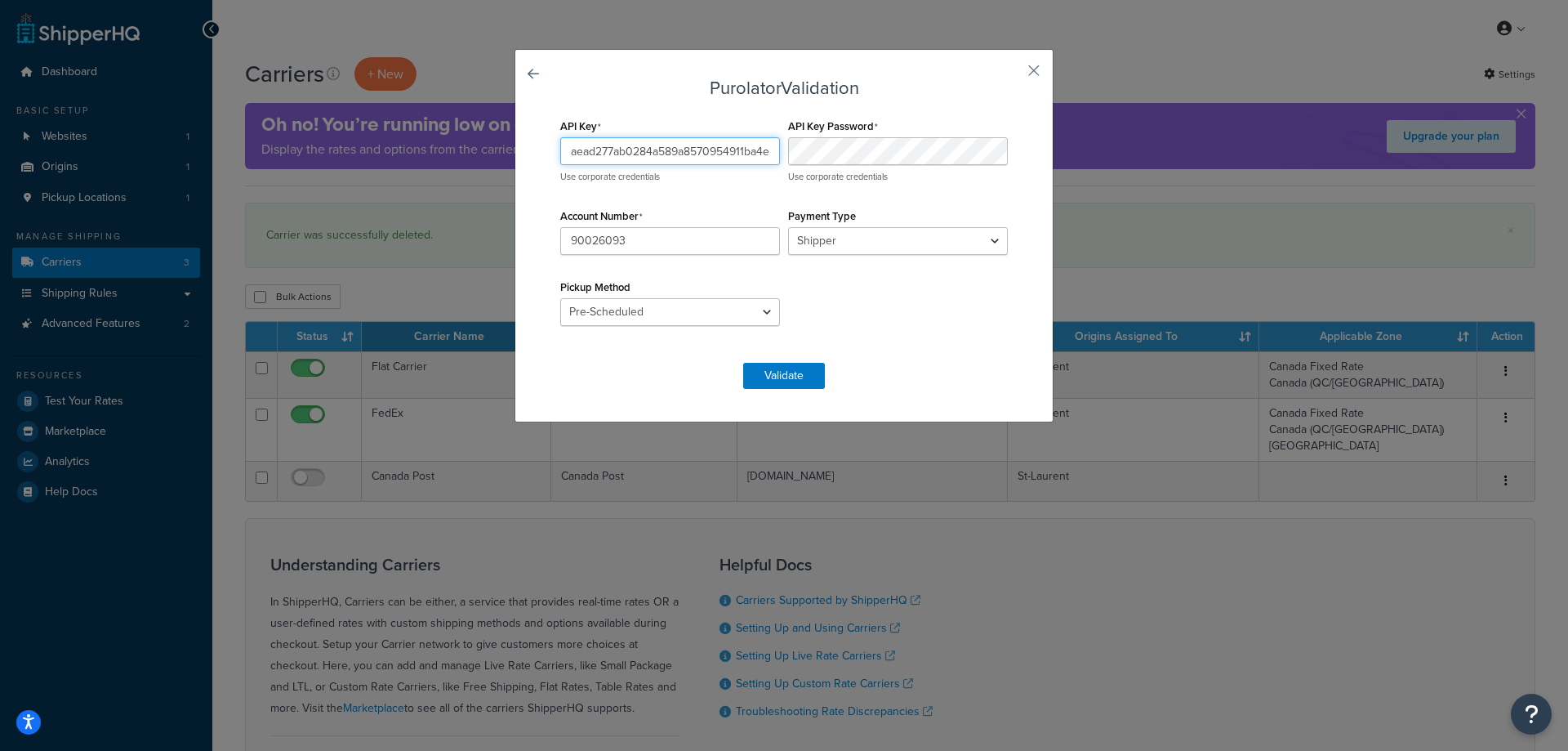
click at [625, 153] on input "aead277ab0284a589a8570954911ba4e" at bounding box center [670, 152] width 219 height 28
paste input "512aacf1bf91419f86fb7484e5cab710"
type input "512aacf1bf91419f86fb7484e5cab710"
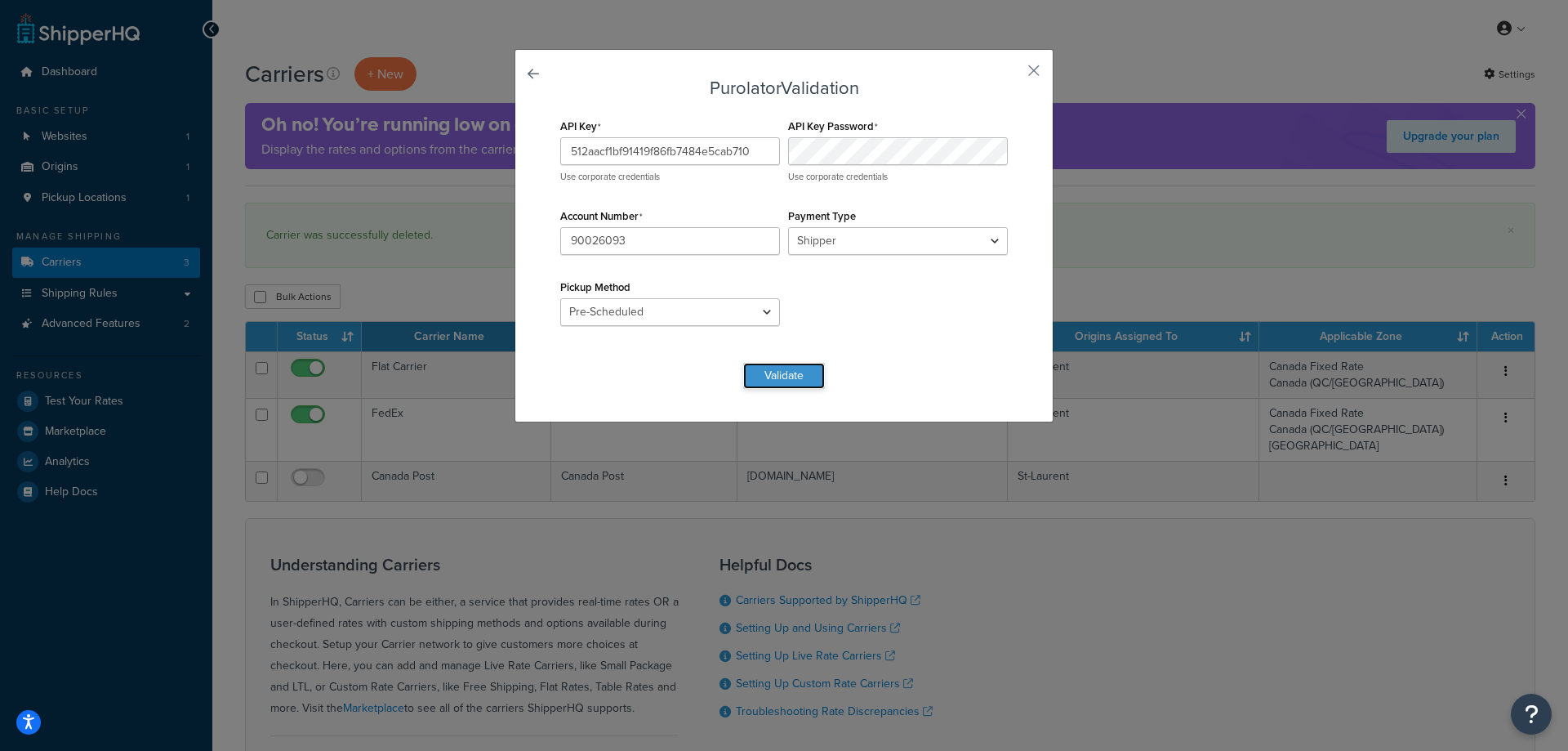
click at [771, 381] on button "Validate" at bounding box center [784, 376] width 82 height 26
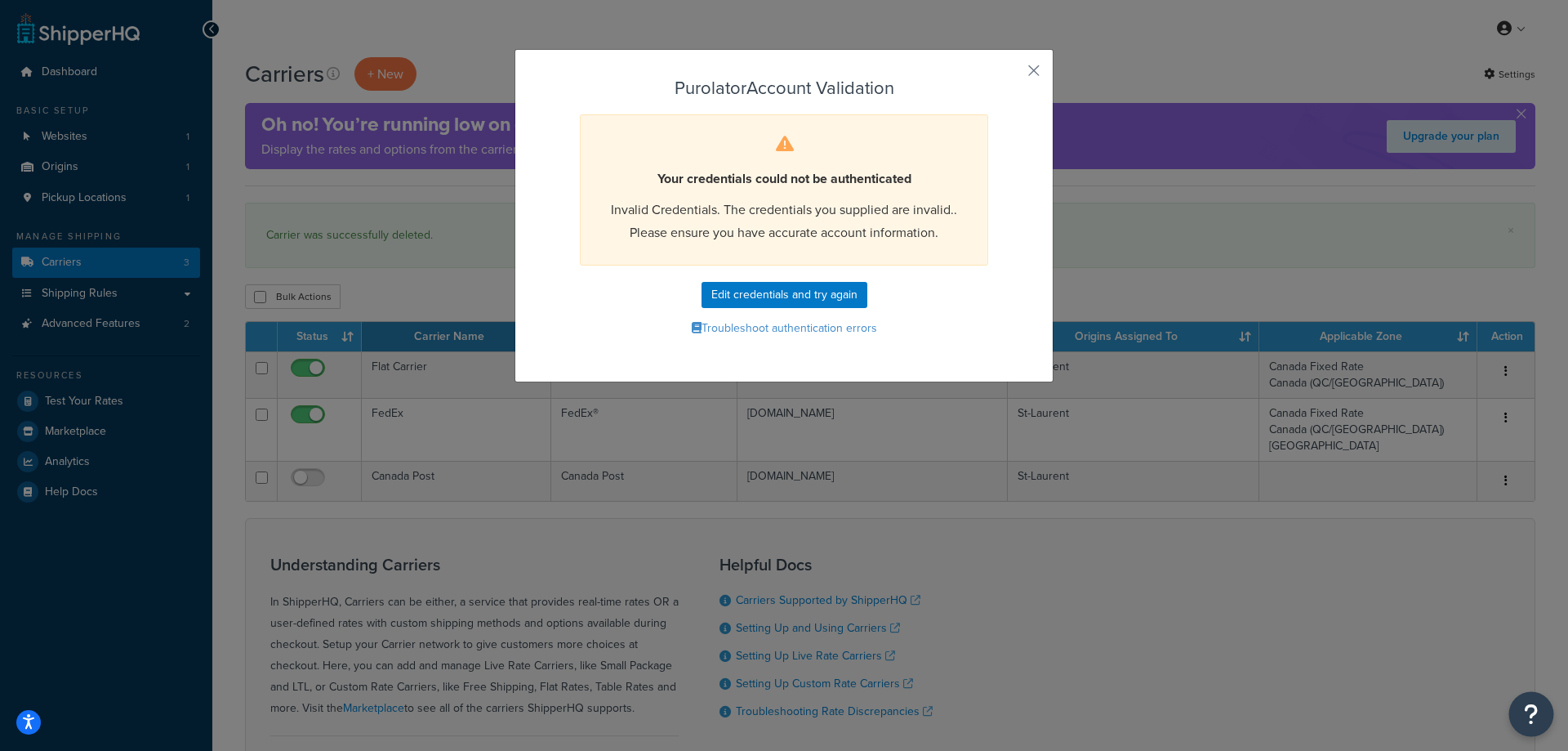
click at [1524, 721] on button "Open Resource Center" at bounding box center [1532, 714] width 45 height 45
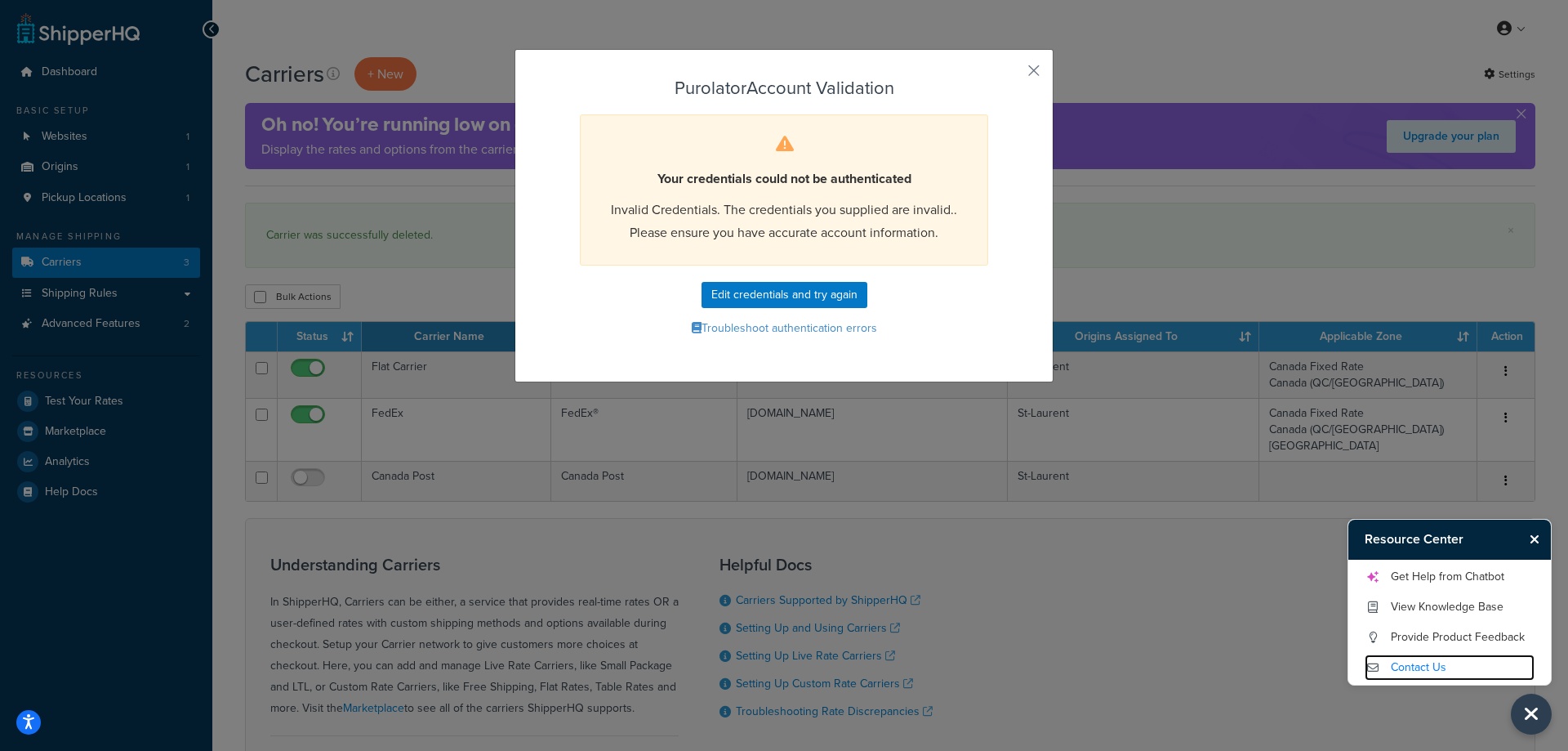
click at [1410, 661] on link "Contact Us" at bounding box center [1449, 667] width 170 height 26
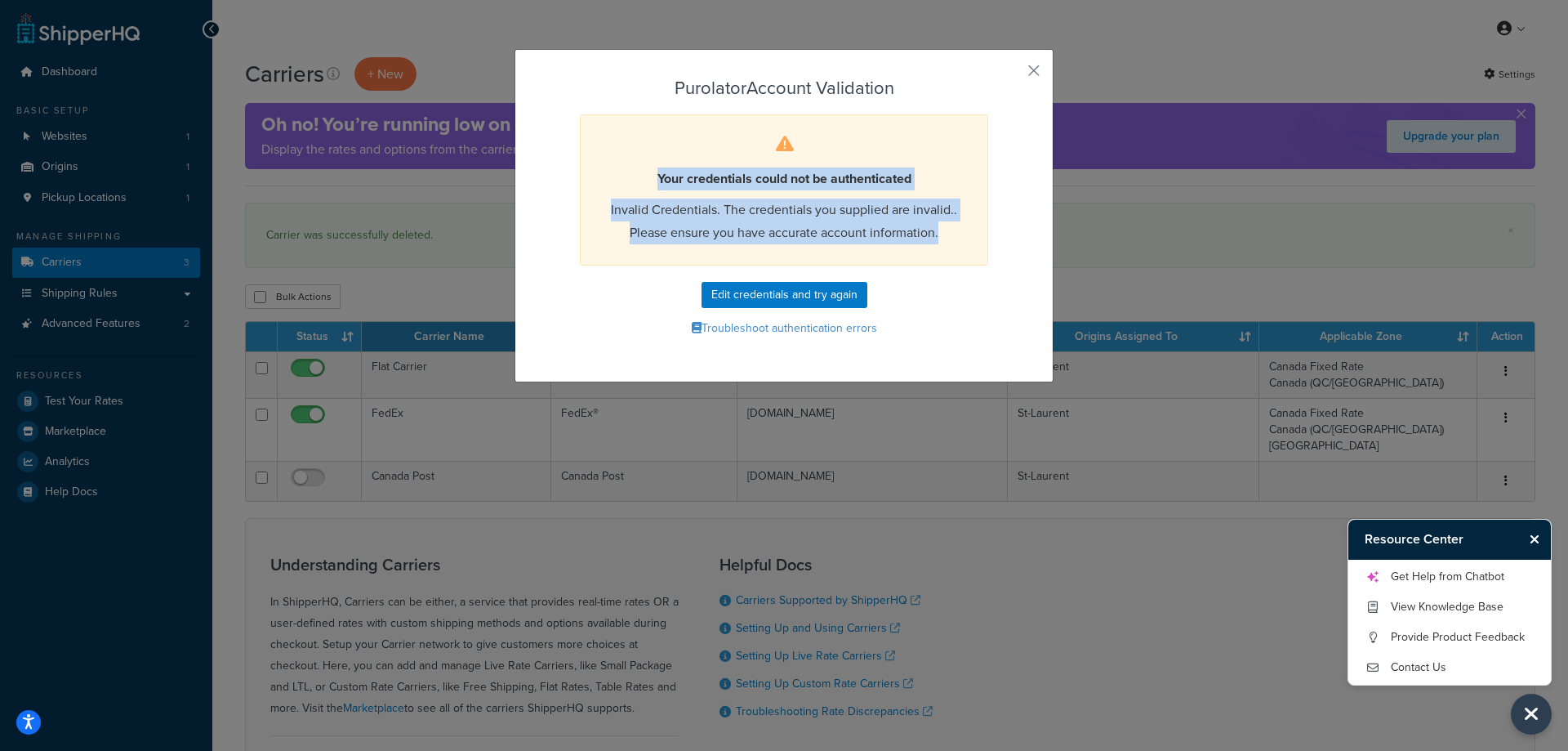
drag, startPoint x: 934, startPoint y: 232, endPoint x: 614, endPoint y: 158, distance: 328.4
click at [614, 158] on div "Your credentials could not be authenticated Invalid Credentials. The credential…" at bounding box center [784, 190] width 408 height 152
copy div "Your credentials could not be authenticated Invalid Credentials. The credential…"
